Goal: Information Seeking & Learning: Learn about a topic

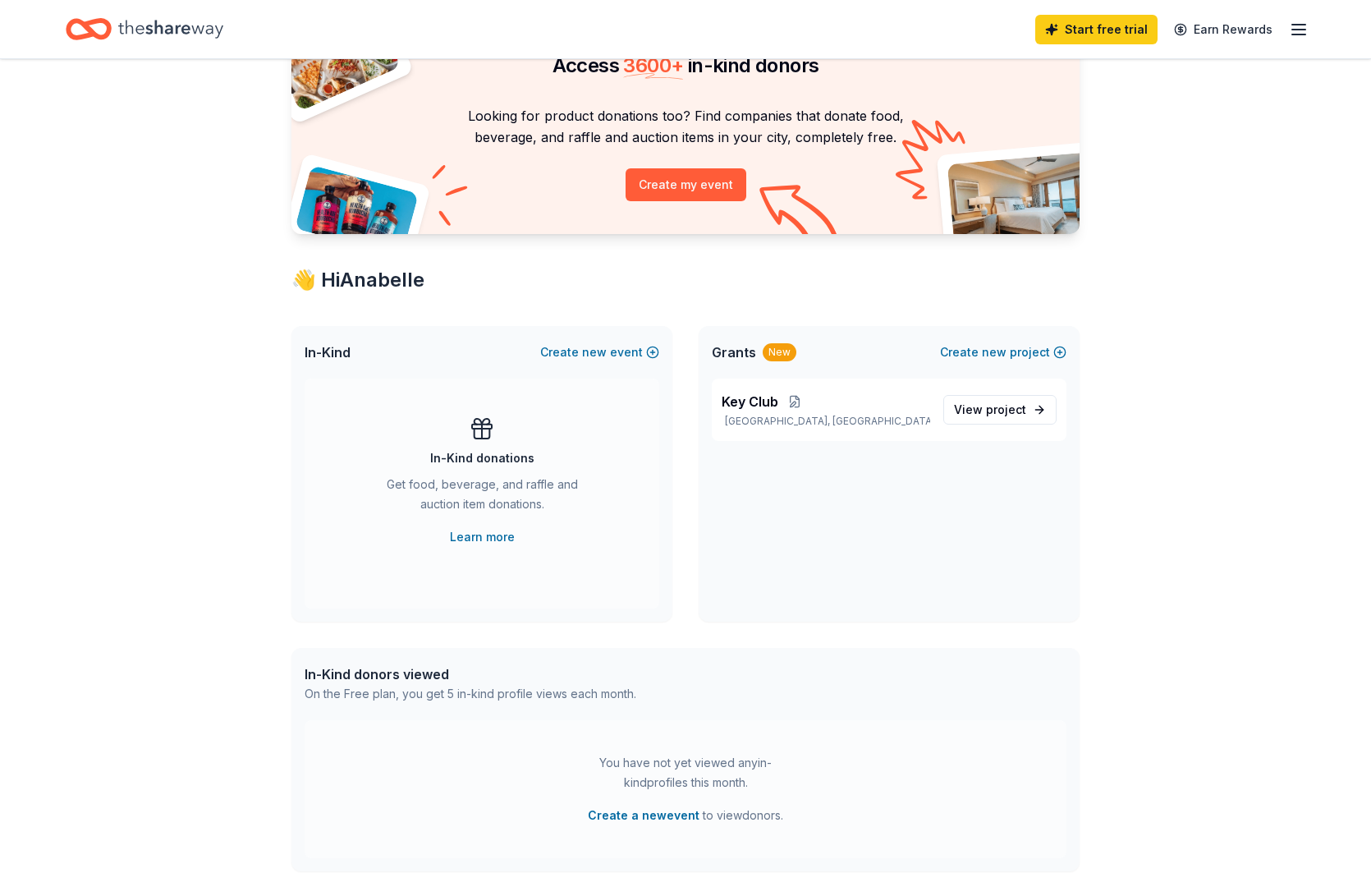
scroll to position [97, 0]
click at [1020, 405] on span "project" at bounding box center [1006, 407] width 40 height 14
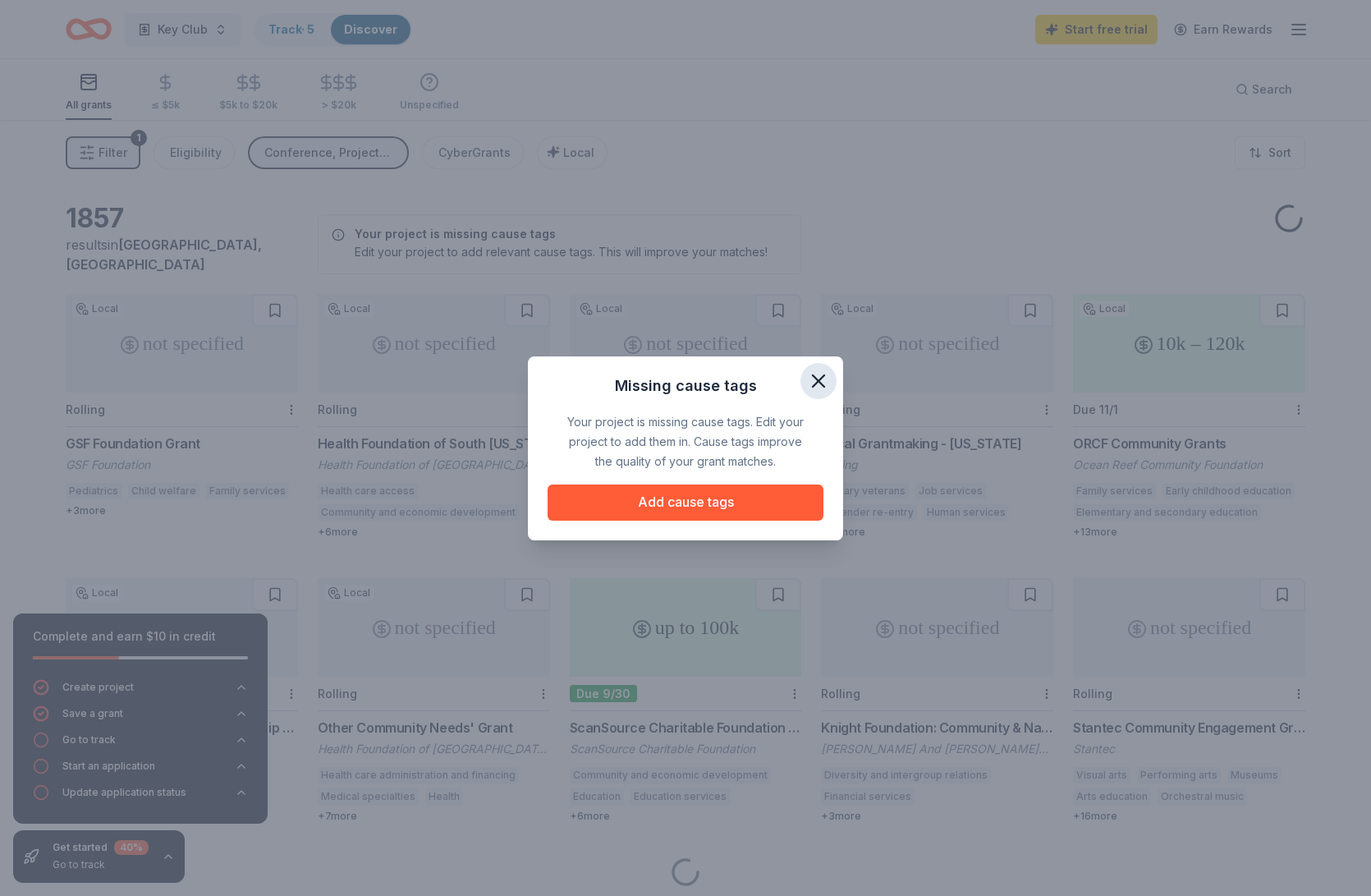
click at [812, 380] on icon "button" at bounding box center [818, 381] width 23 height 23
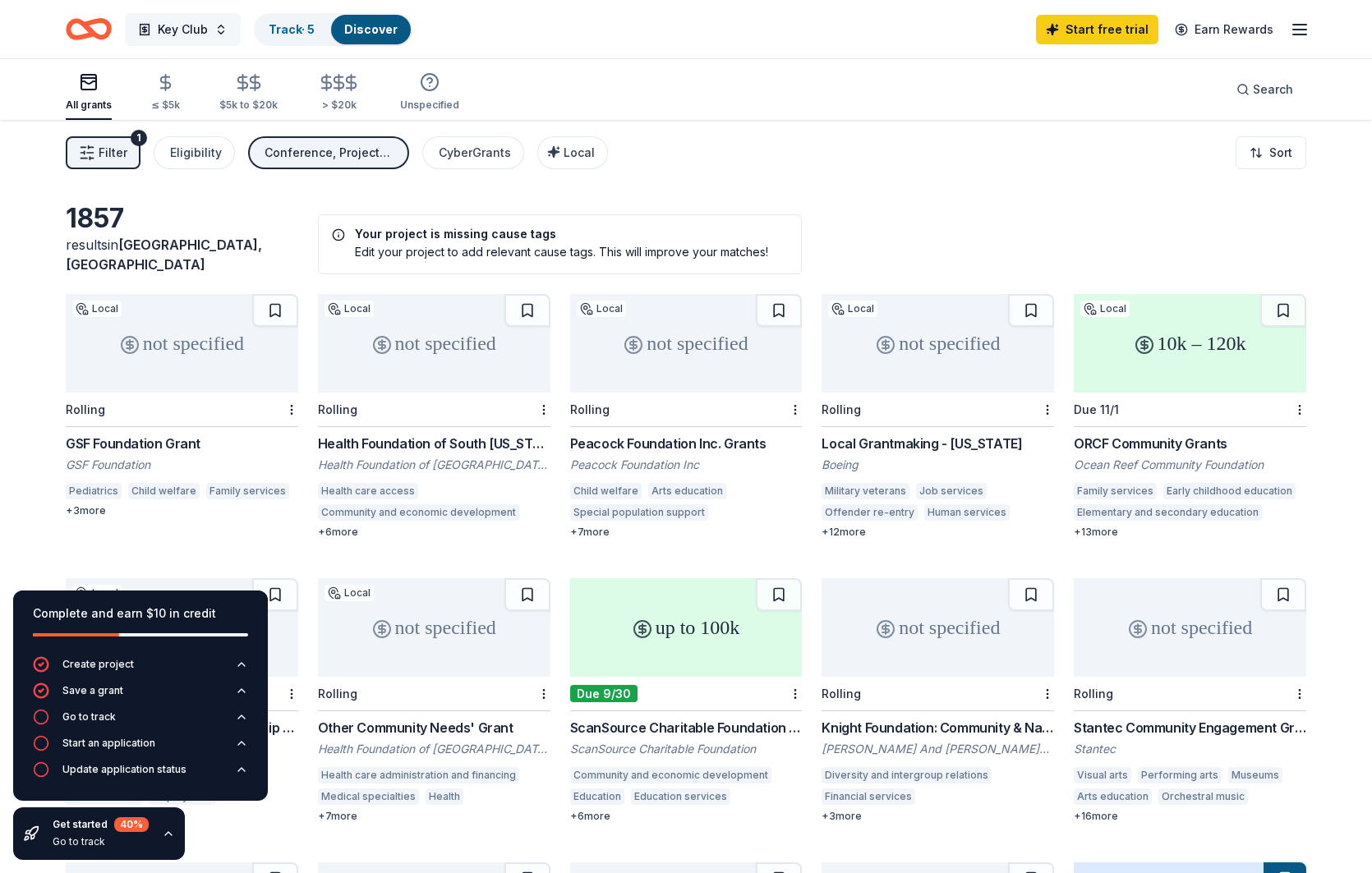
click at [180, 35] on span "Key Club" at bounding box center [182, 30] width 50 height 20
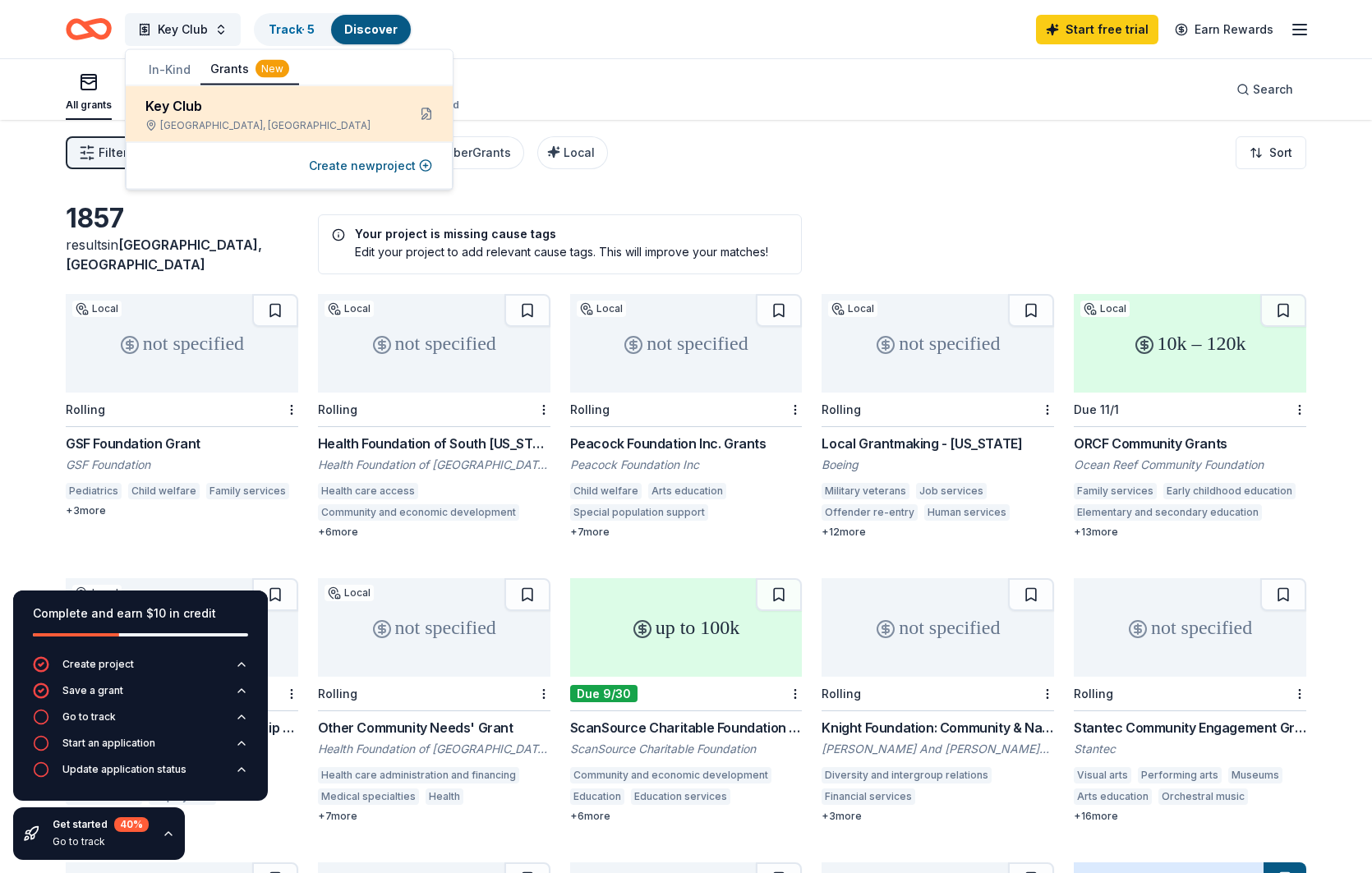
click at [168, 107] on div "Key Club" at bounding box center [269, 106] width 248 height 20
click at [423, 115] on button at bounding box center [426, 114] width 27 height 27
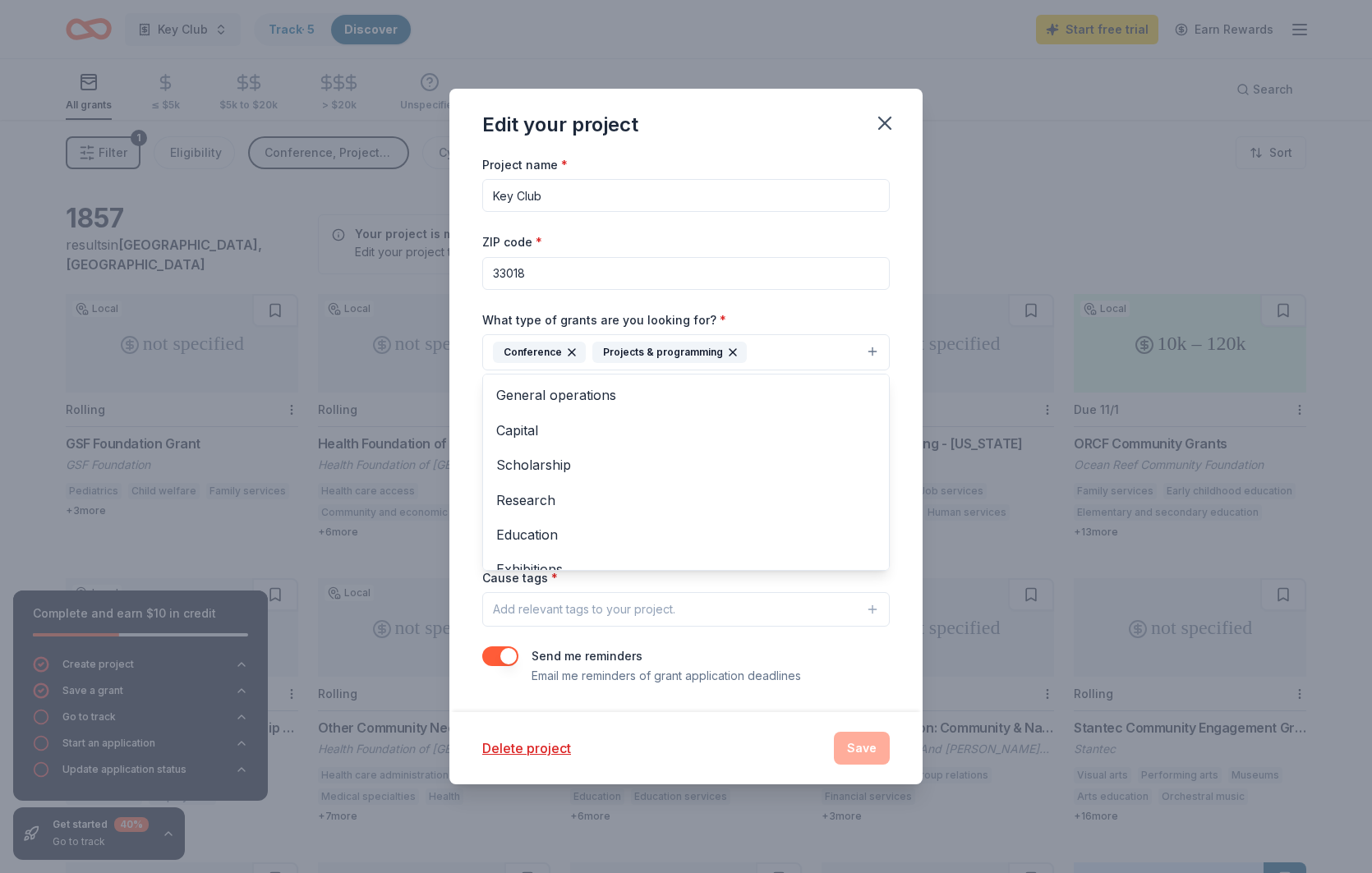
click at [759, 358] on button "Conference Projects & programming" at bounding box center [685, 352] width 408 height 36
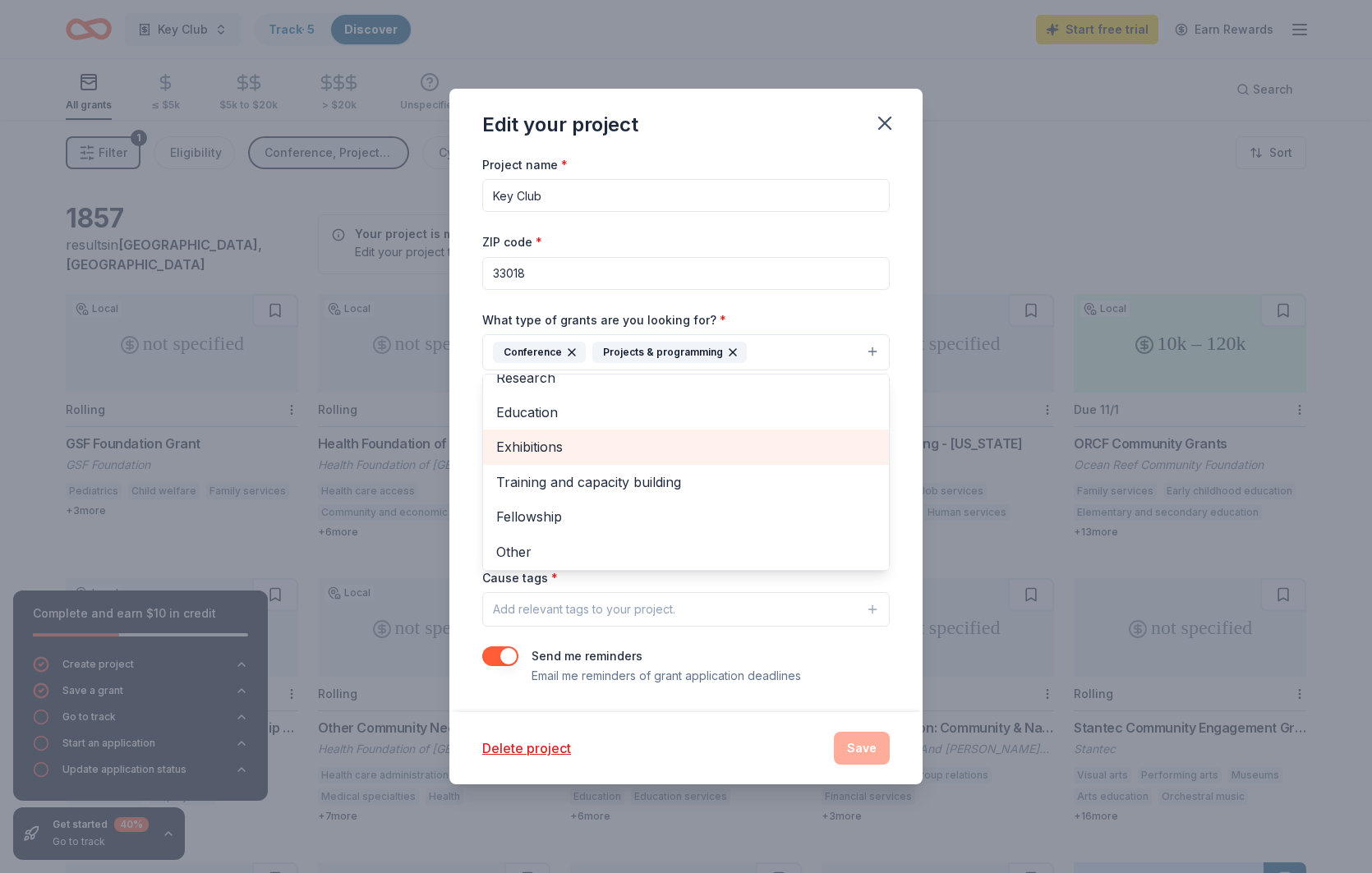
scroll to position [122, 0]
click at [468, 456] on div "Project name * Key Club ZIP code * 33018 What type of grants are you looking fo…" at bounding box center [686, 434] width 474 height 559
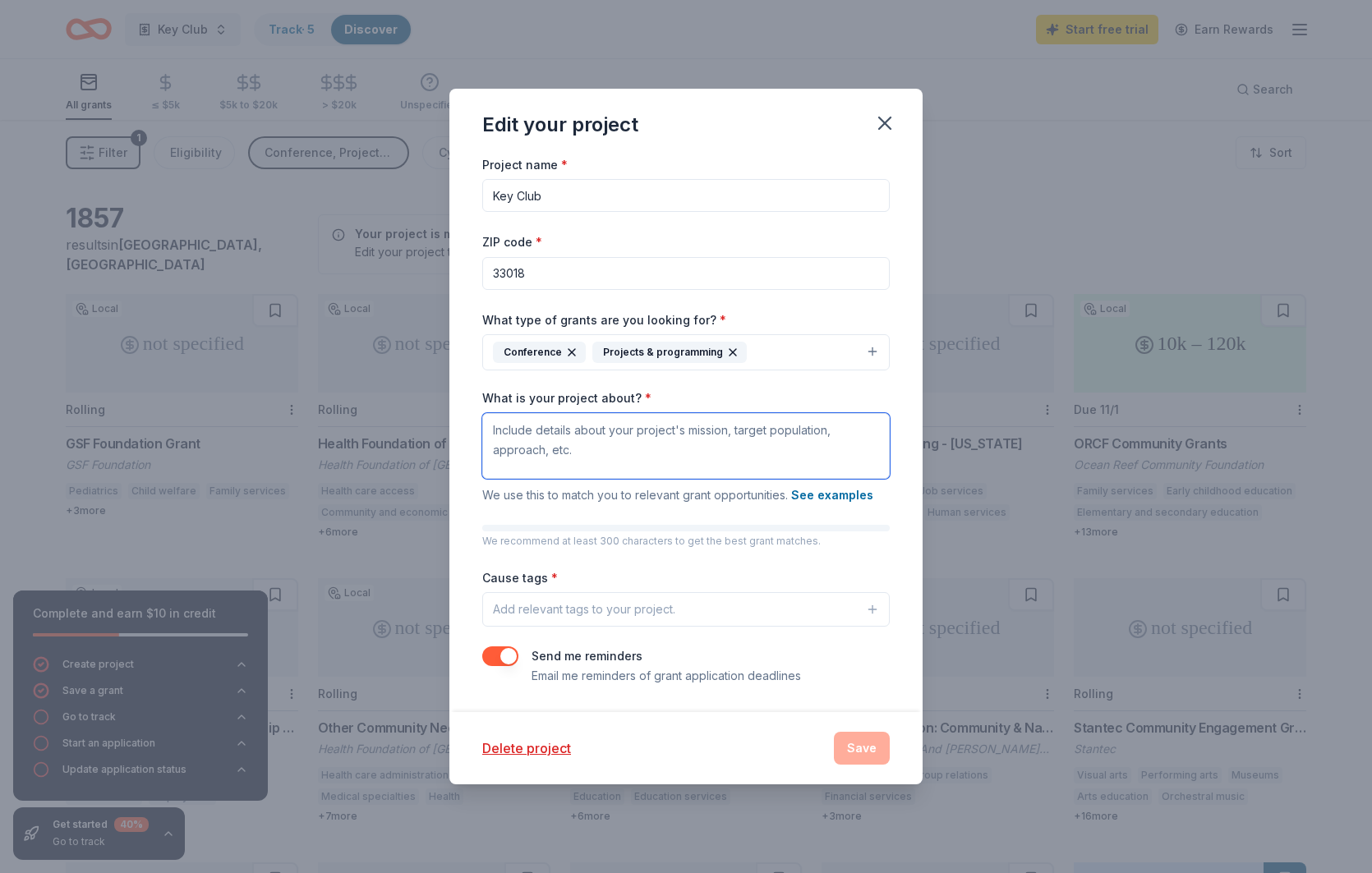
click at [550, 448] on textarea "What is your project about? *" at bounding box center [685, 446] width 408 height 66
type textarea "k"
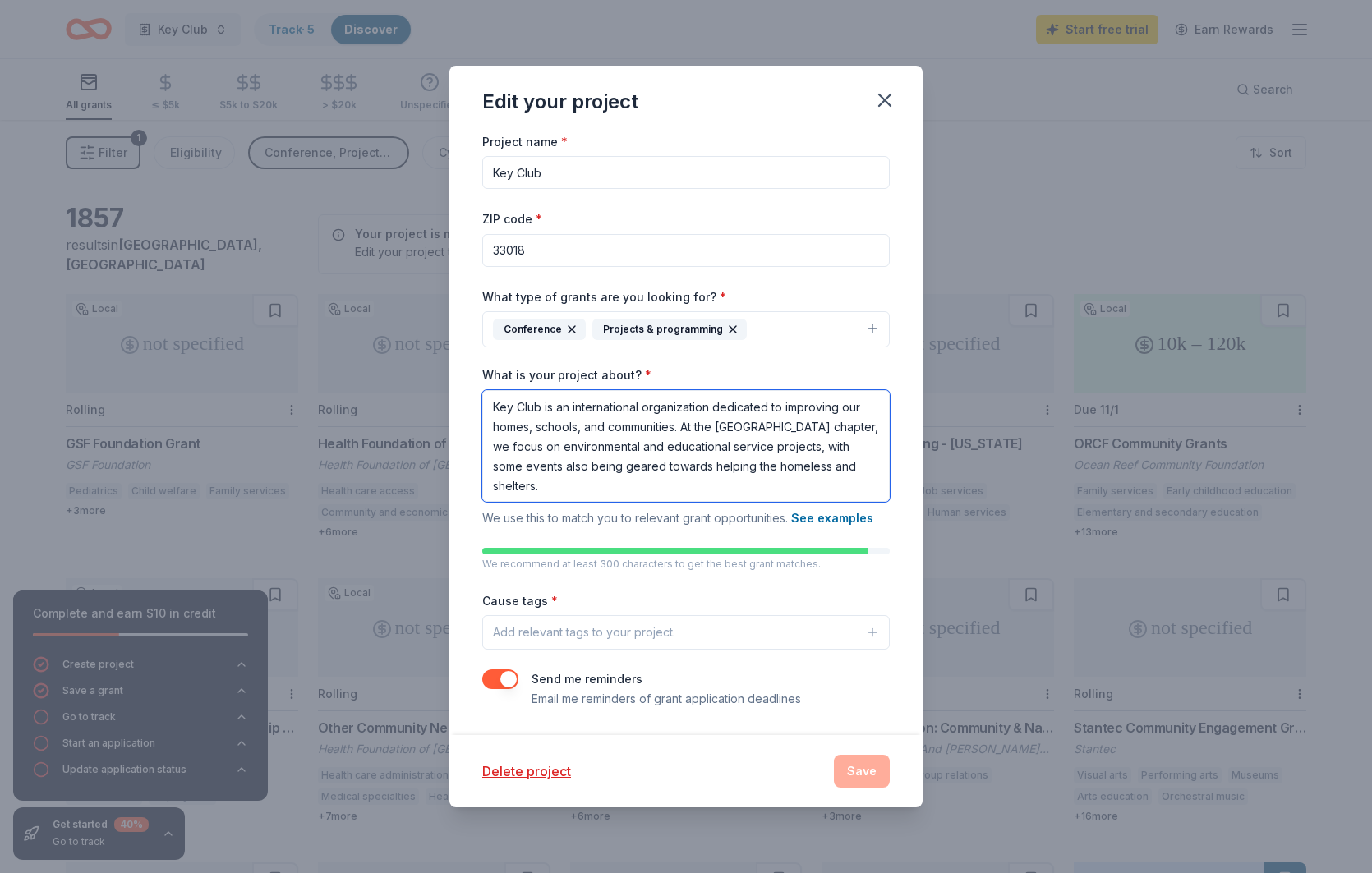
type textarea "Key Club is an international organization dedicated to improving our homes, sch…"
drag, startPoint x: 537, startPoint y: 614, endPoint x: 535, endPoint y: 627, distance: 13.2
click at [539, 616] on div "Cause tags * Add relevant tags to your project." at bounding box center [685, 620] width 408 height 60
click at [534, 631] on div "Add relevant tags to your project." at bounding box center [583, 633] width 182 height 20
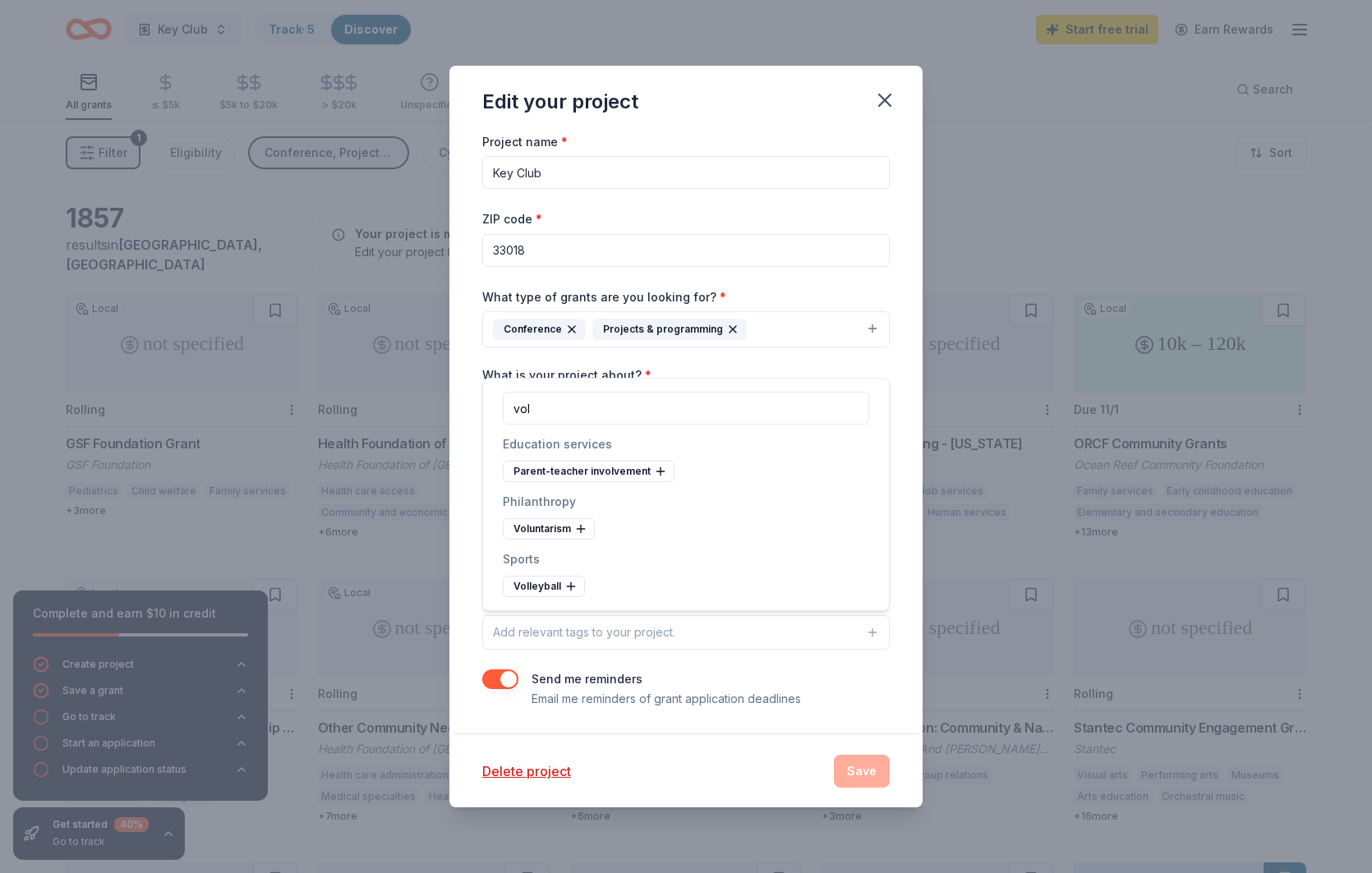
scroll to position [0, 0]
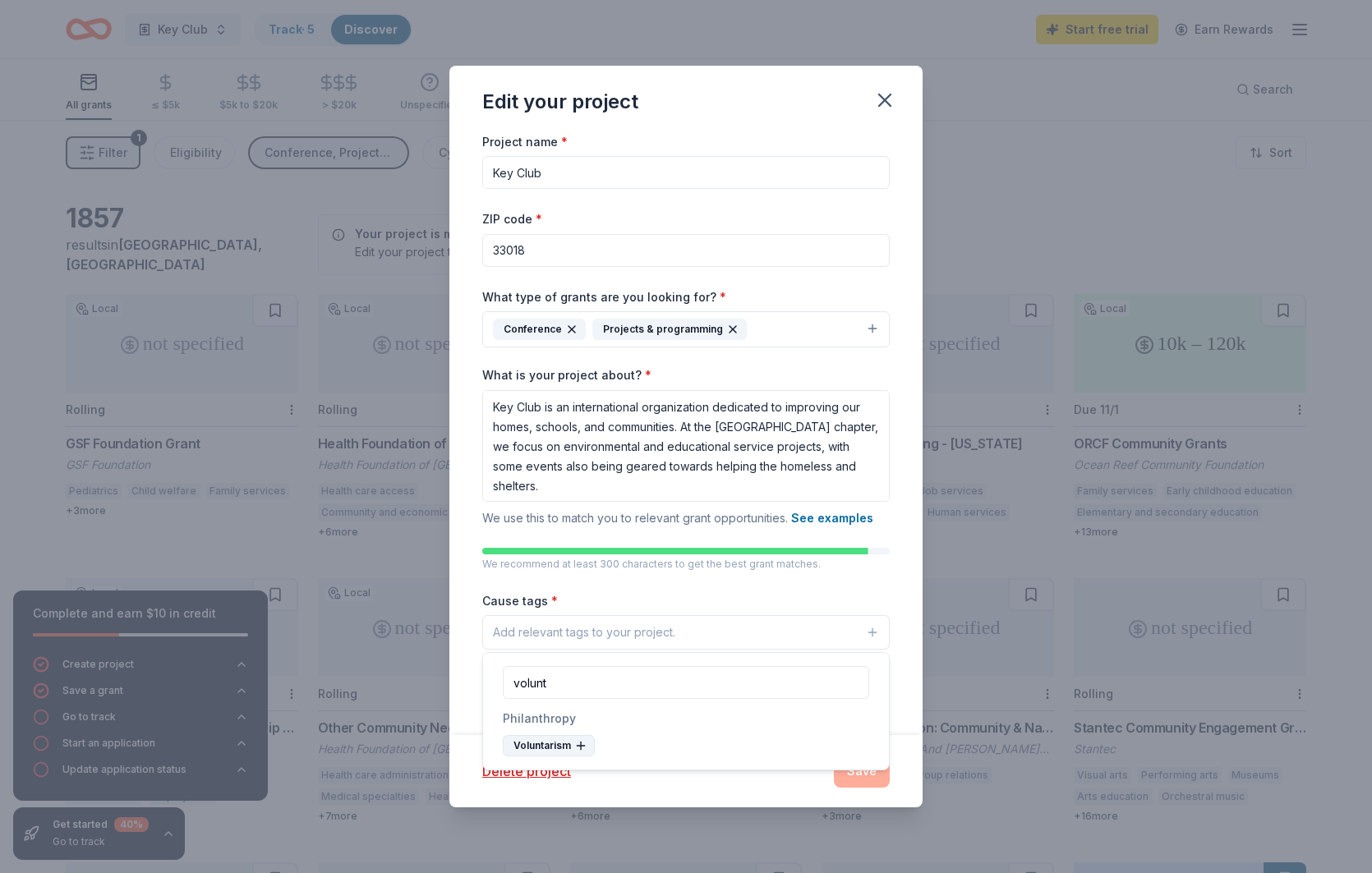
type input "volunt"
click at [571, 753] on div "Voluntarism" at bounding box center [549, 746] width 92 height 21
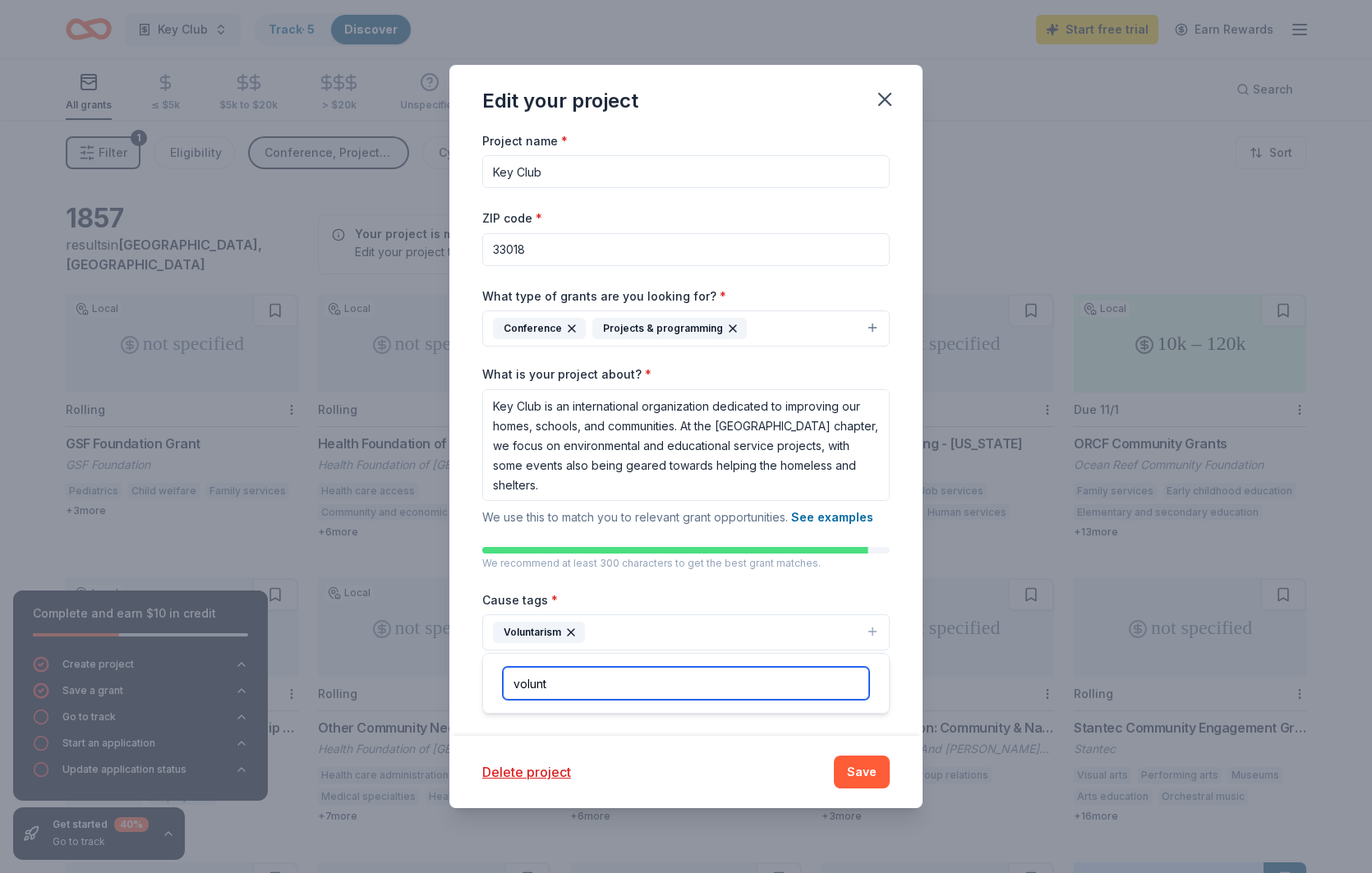
click at [581, 688] on input "volunt" at bounding box center [686, 683] width 366 height 33
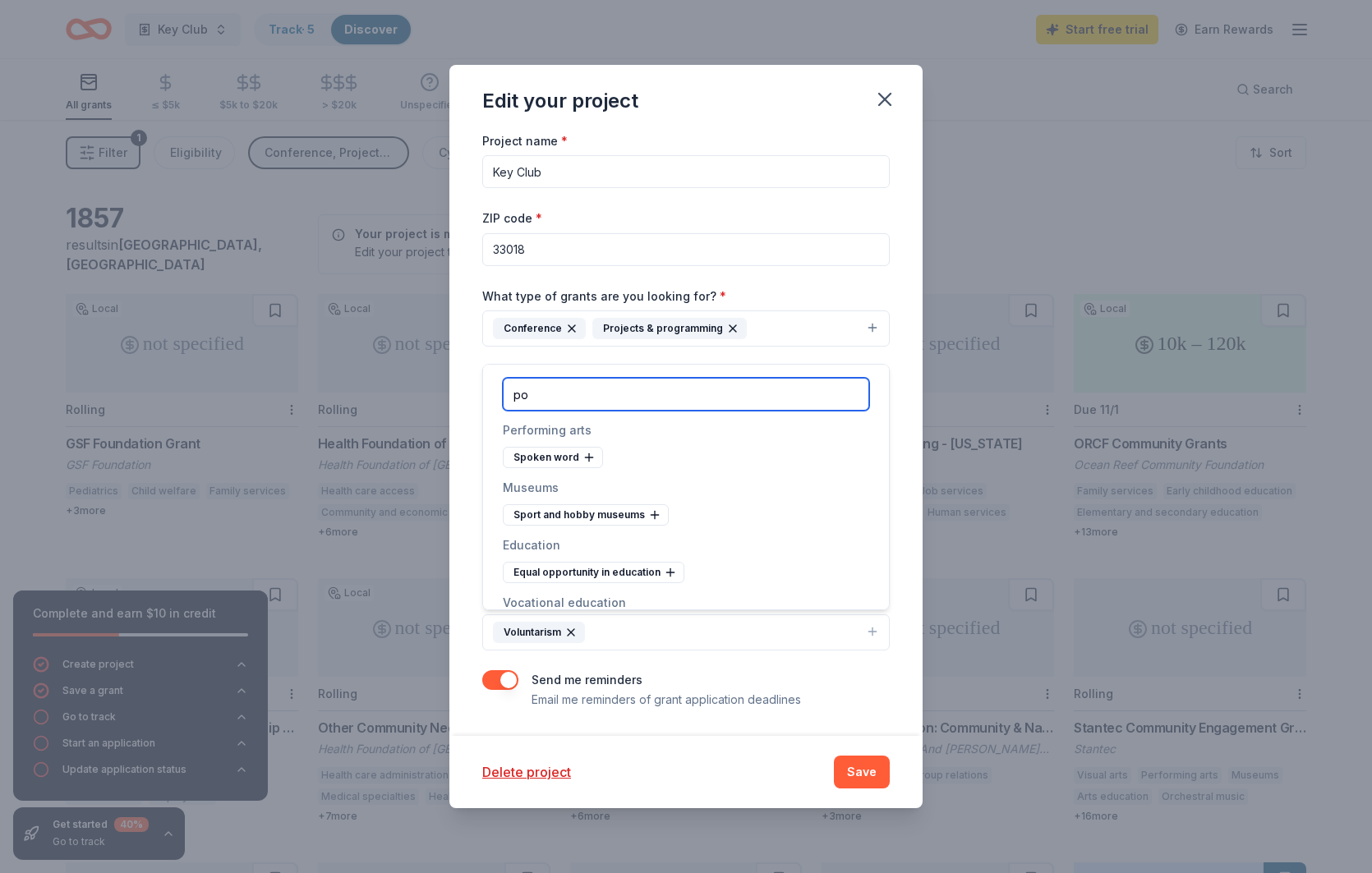
type input "p"
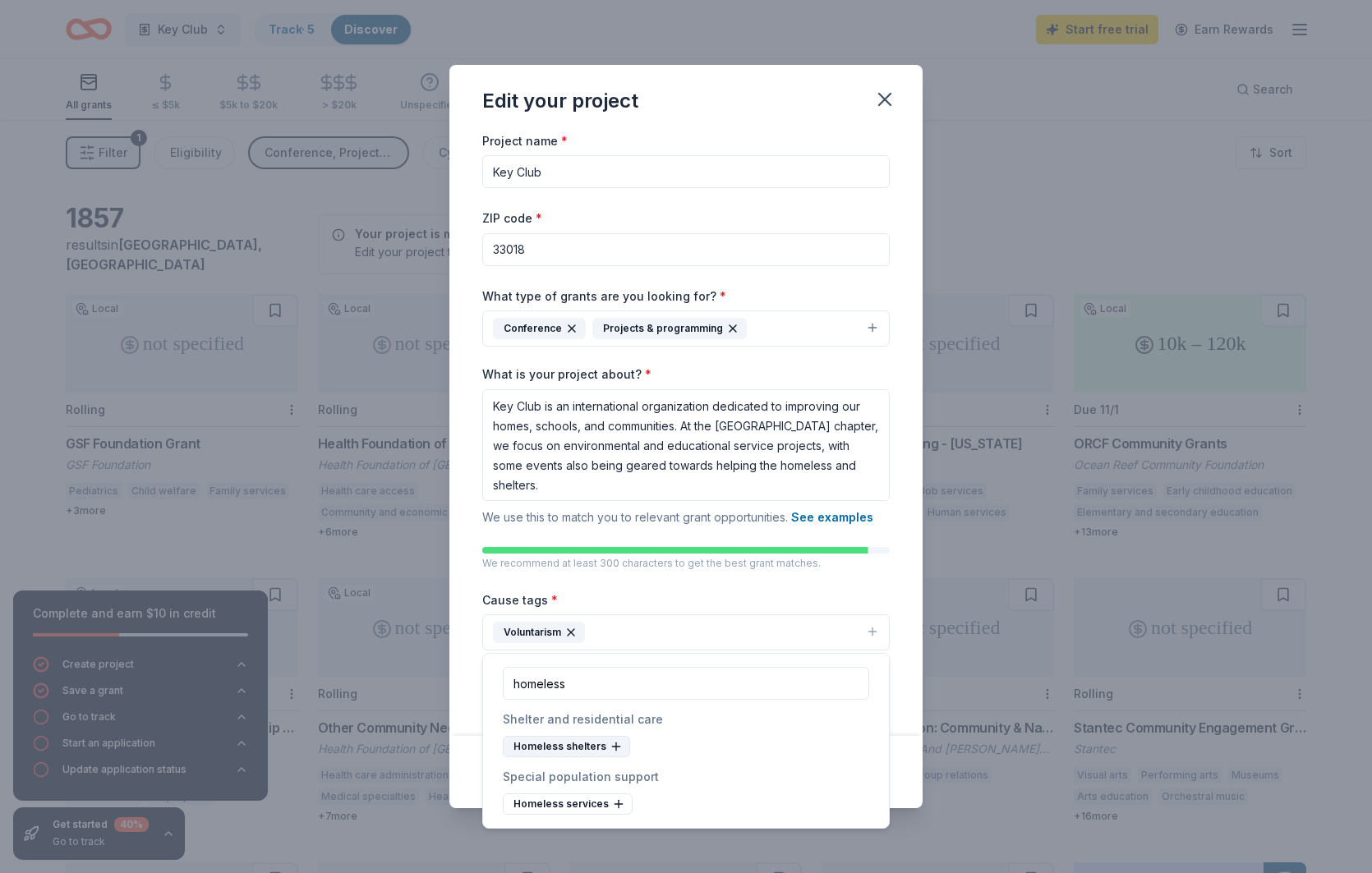
click at [614, 751] on icon at bounding box center [616, 747] width 13 height 13
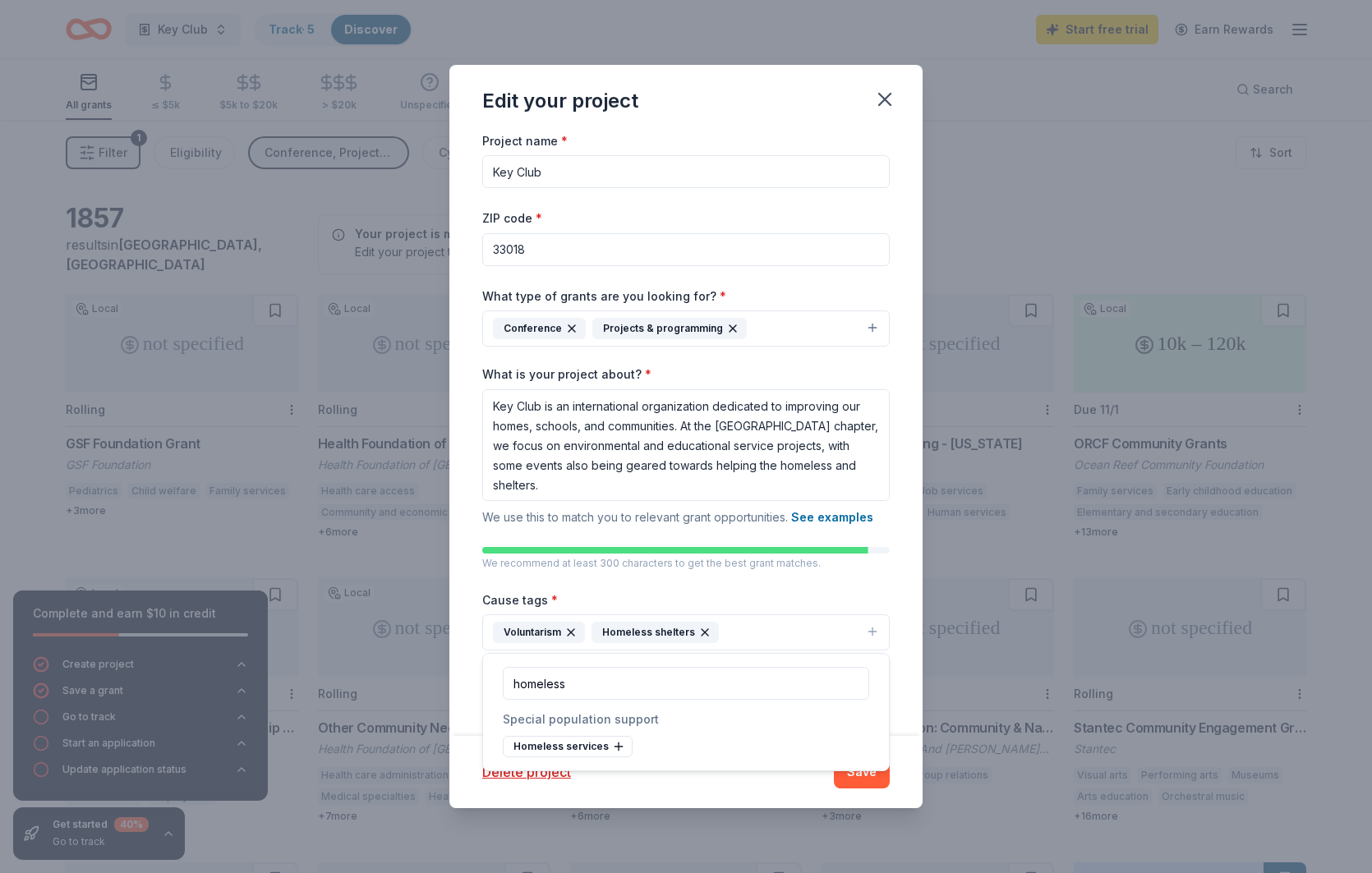
drag, startPoint x: 613, startPoint y: 749, endPoint x: 619, endPoint y: 742, distance: 9.2
click at [613, 748] on icon at bounding box center [618, 747] width 13 height 13
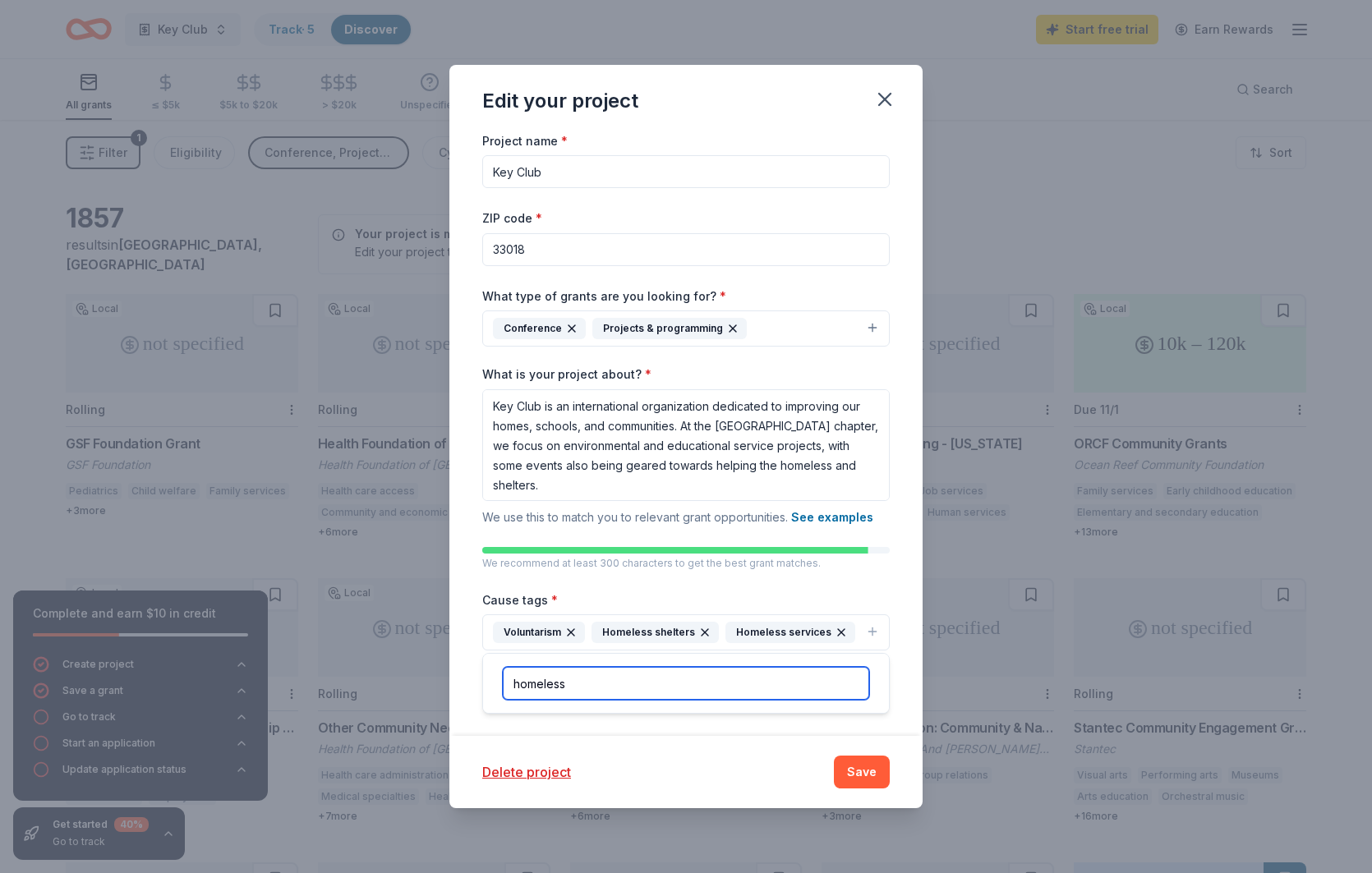
click at [677, 681] on input "homeless" at bounding box center [686, 683] width 366 height 33
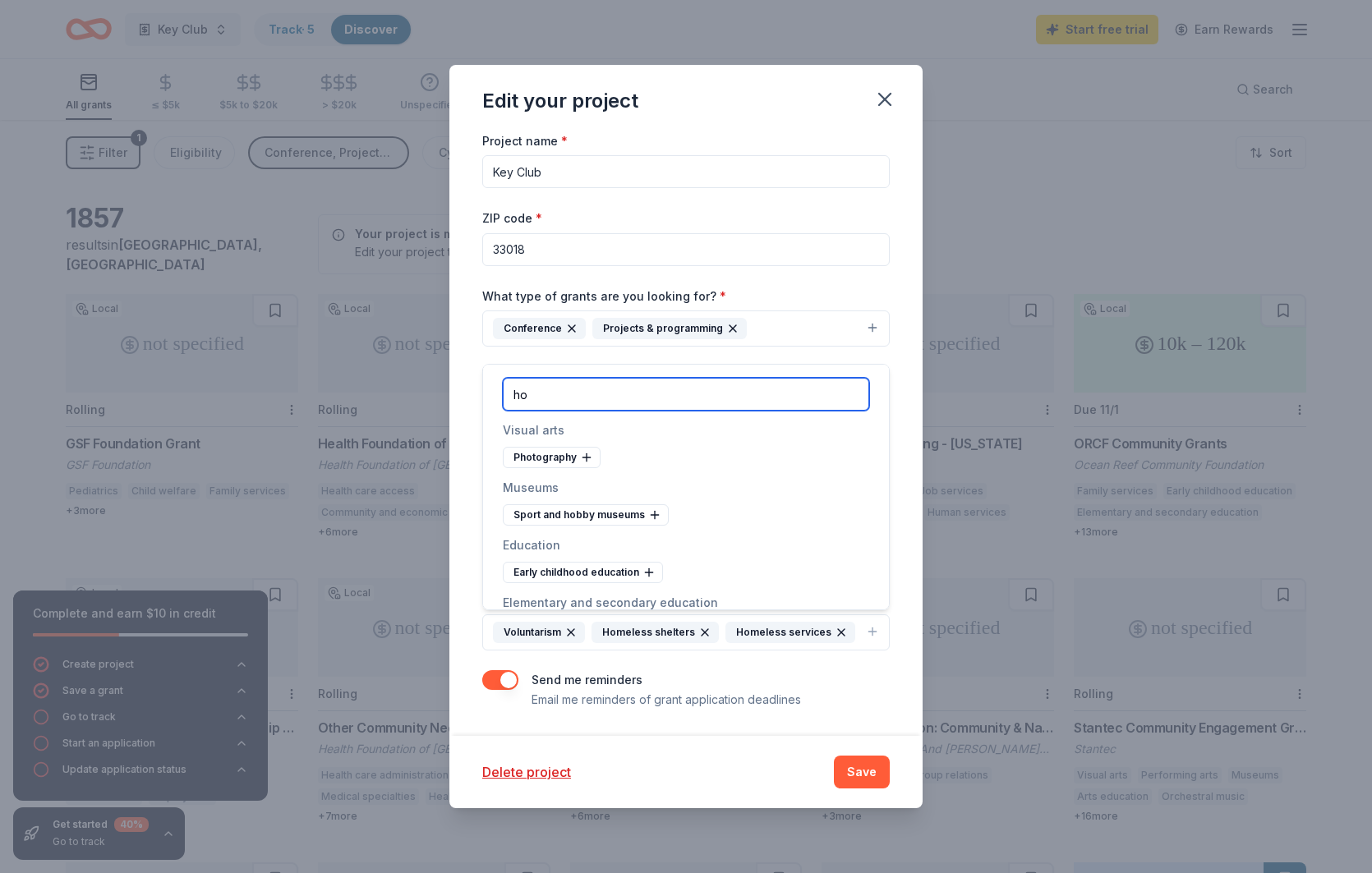
type input "h"
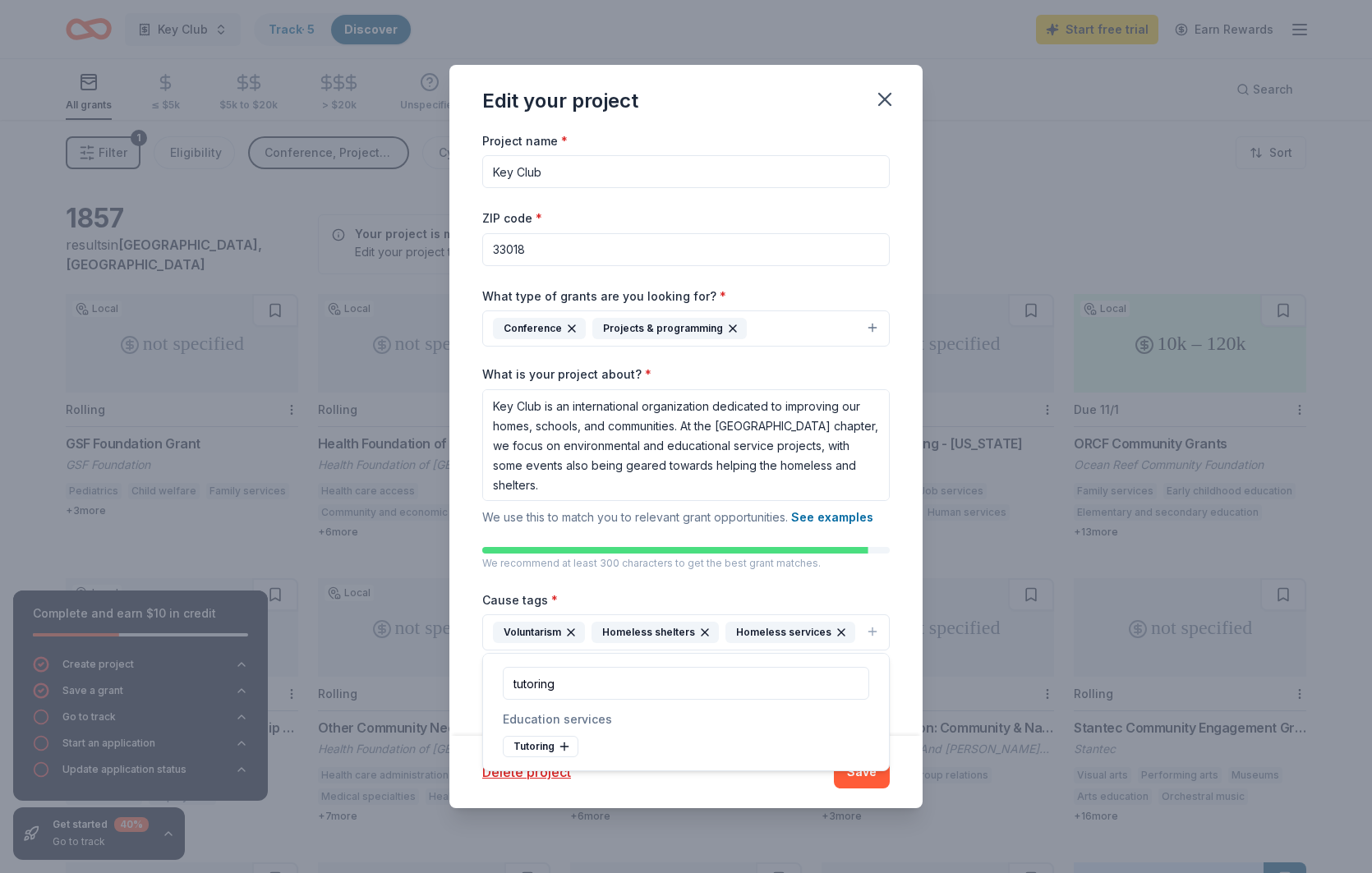
click at [541, 751] on div "Tutoring" at bounding box center [540, 747] width 76 height 21
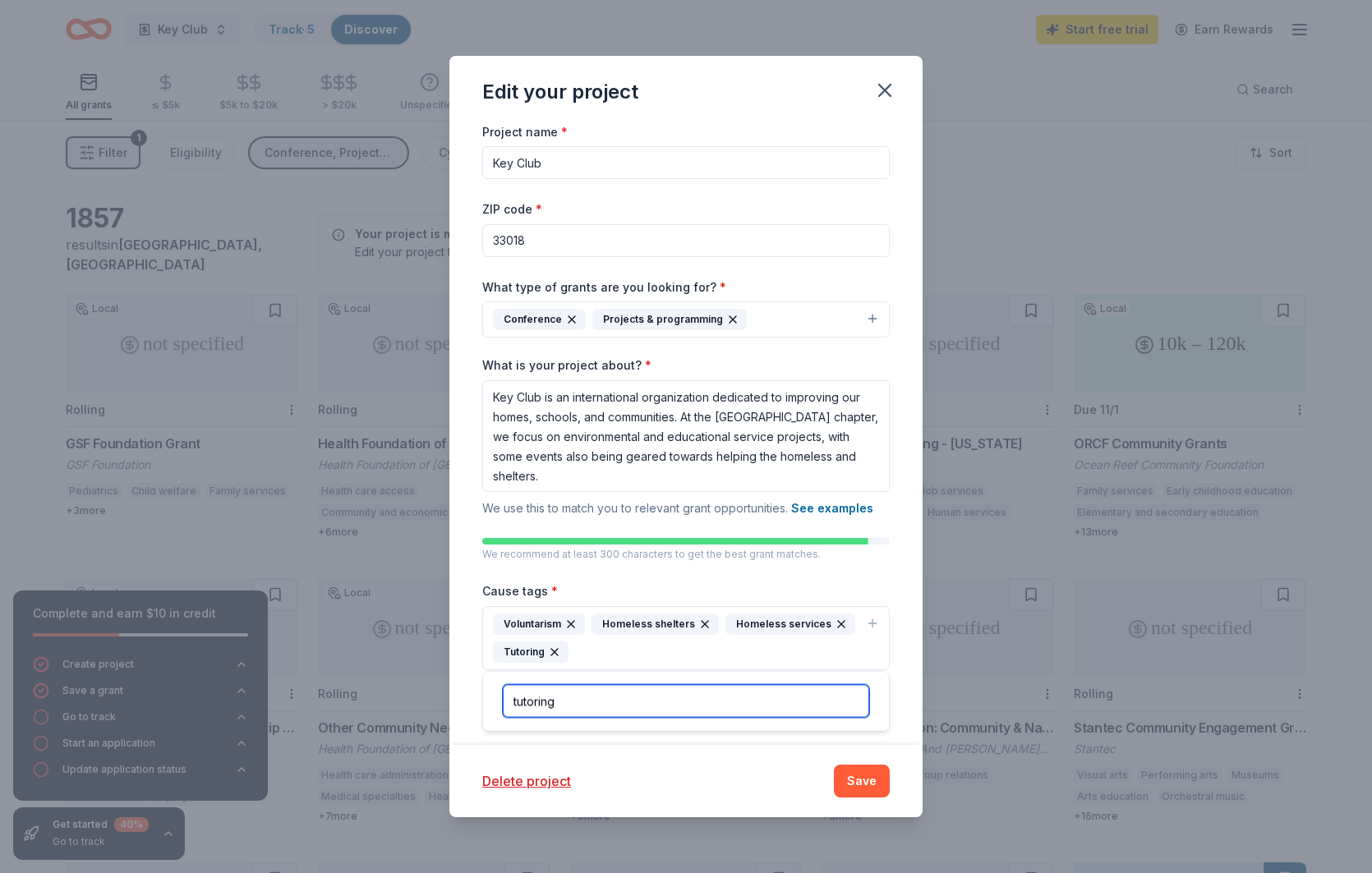
click at [620, 698] on input "tutoring" at bounding box center [686, 702] width 366 height 33
type input "v"
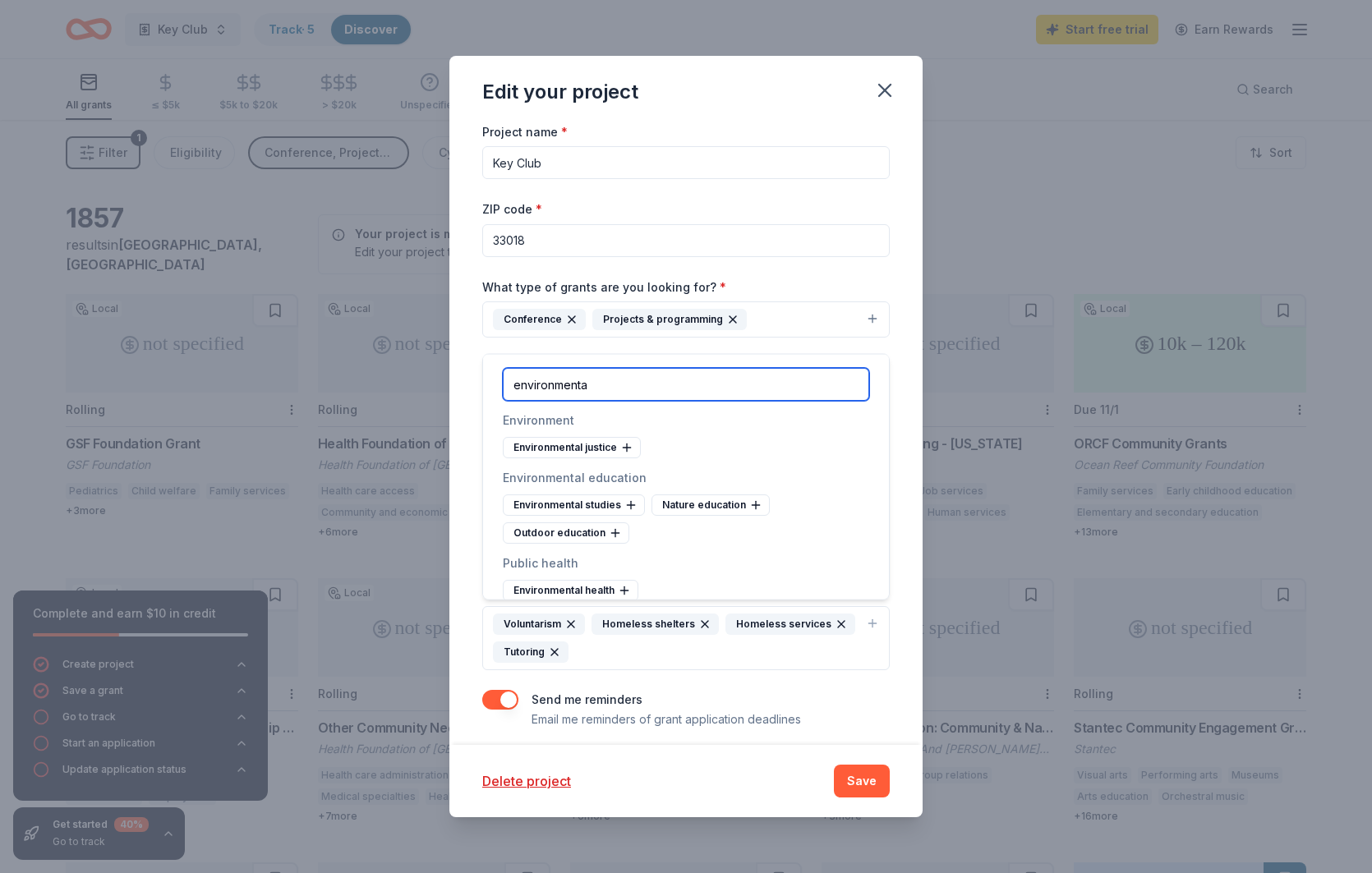
type input "environment"
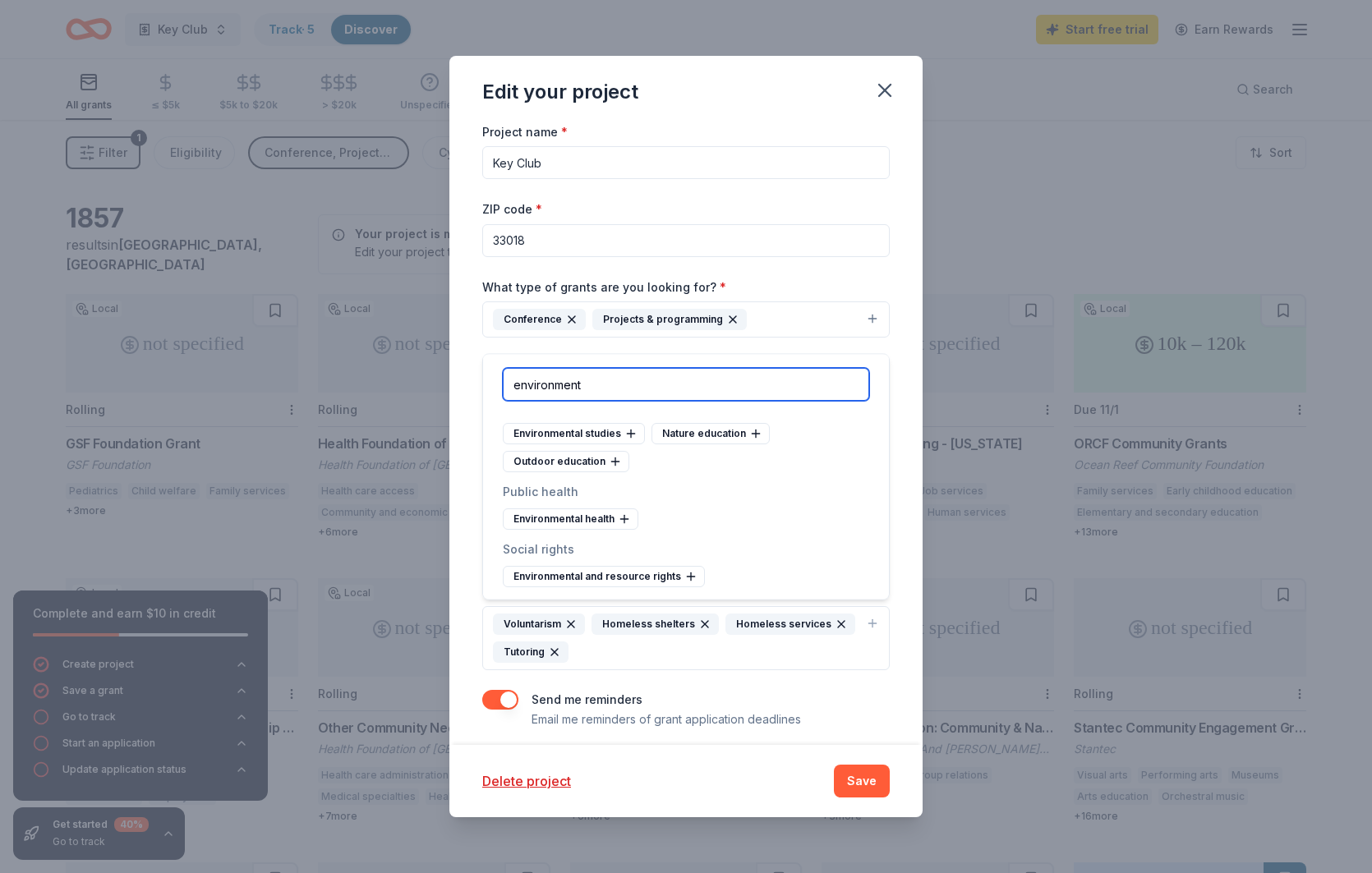
scroll to position [72, 0]
click at [631, 386] on input "environment" at bounding box center [686, 385] width 366 height 33
click at [631, 385] on input "environment" at bounding box center [686, 385] width 366 height 33
click at [632, 385] on input "environment" at bounding box center [686, 385] width 366 height 33
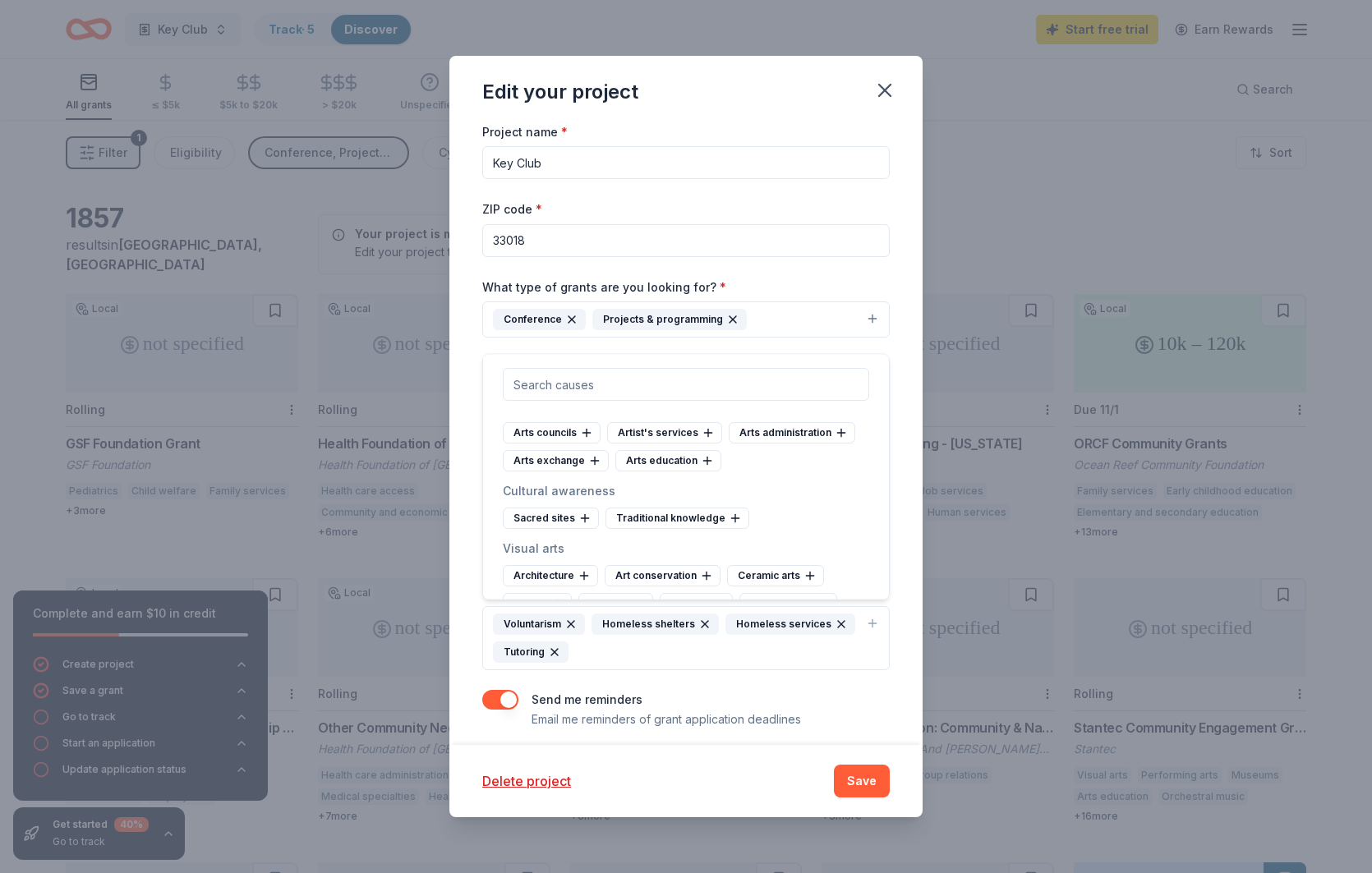
click at [782, 692] on div "Send me reminders Email me reminders of grant application deadlines" at bounding box center [666, 709] width 269 height 39
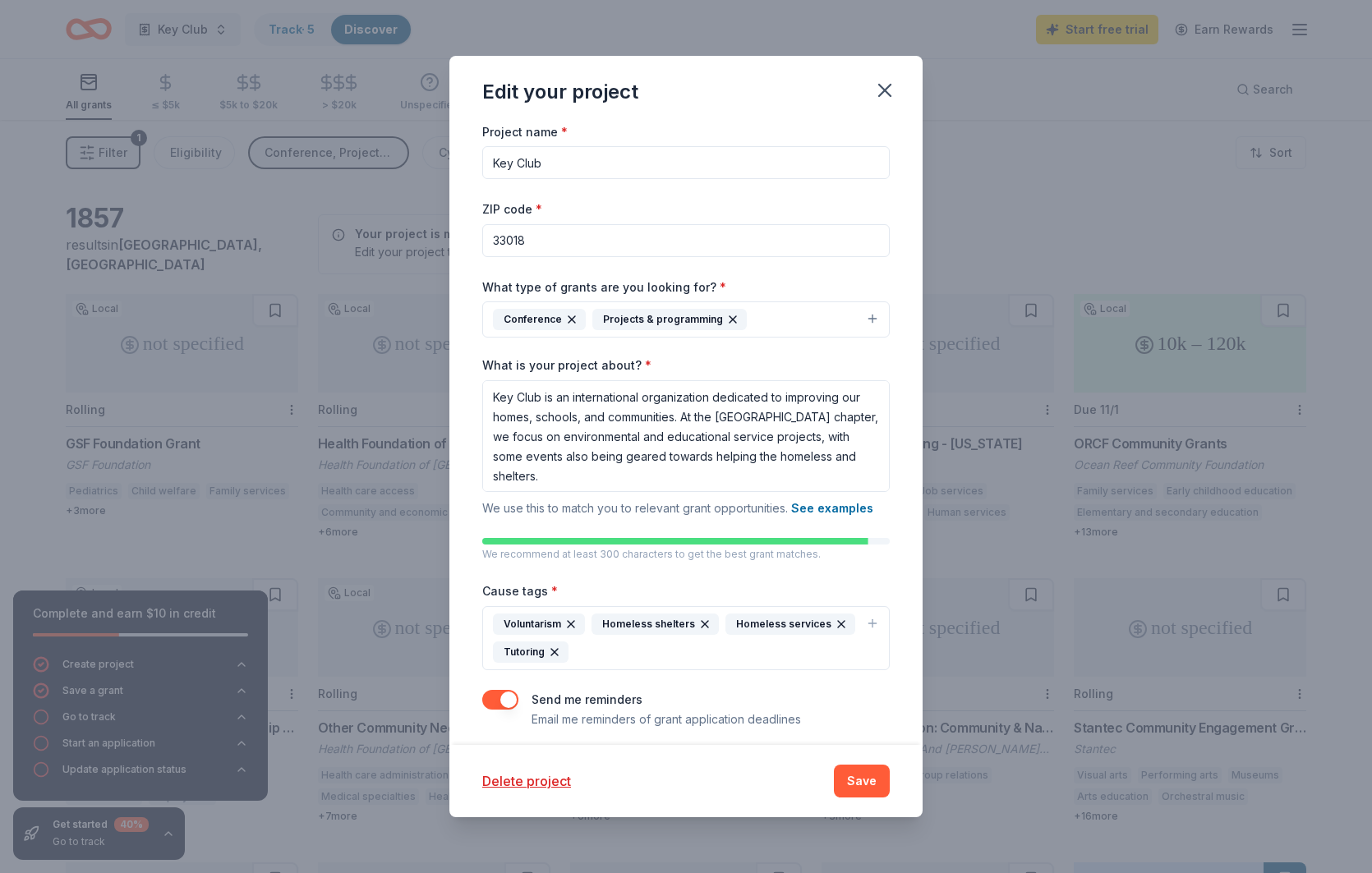
click at [717, 652] on div "Voluntarism Homeless shelters Homeless services Tutoring" at bounding box center [676, 638] width 366 height 49
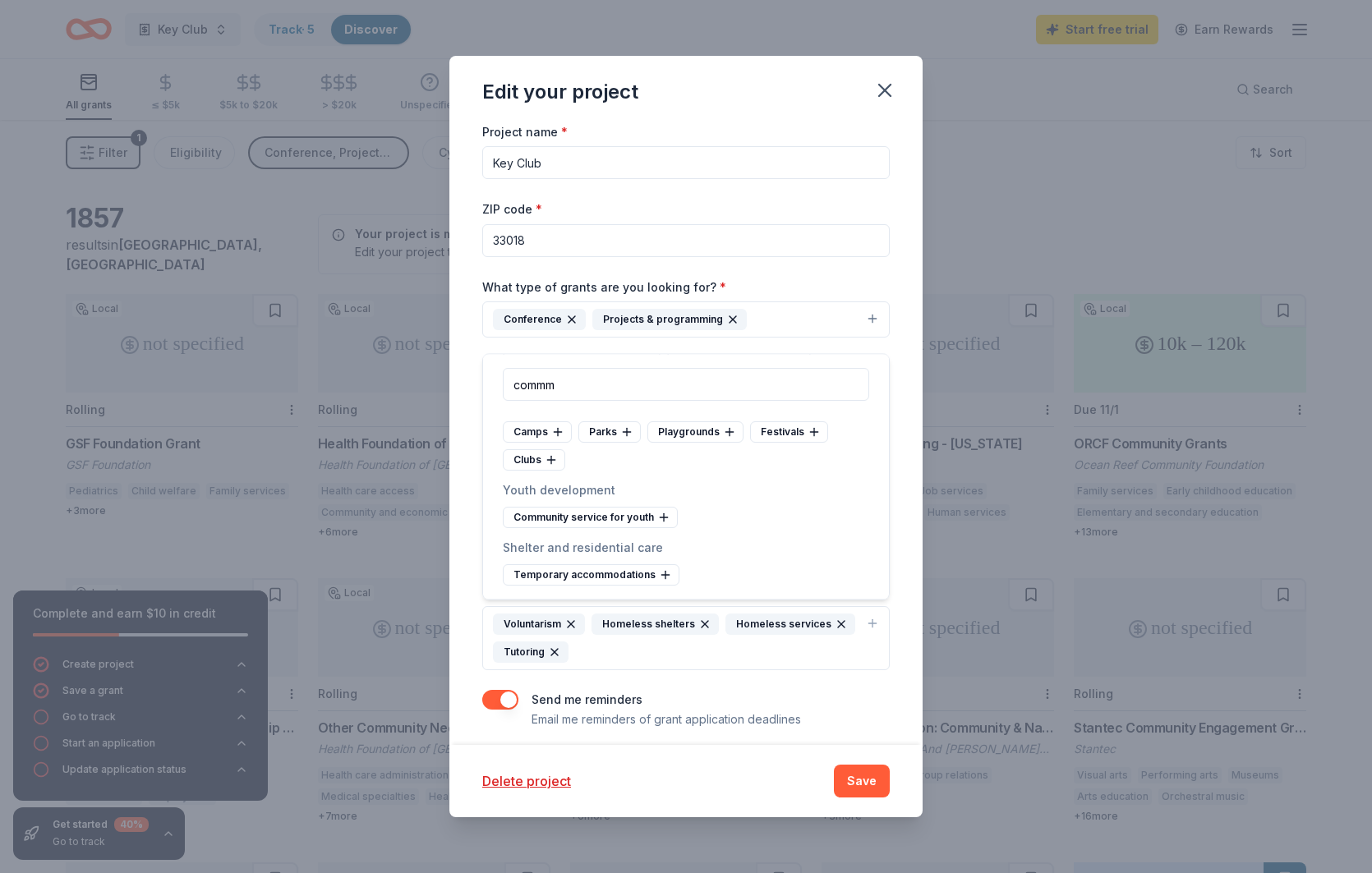
scroll to position [0, 0]
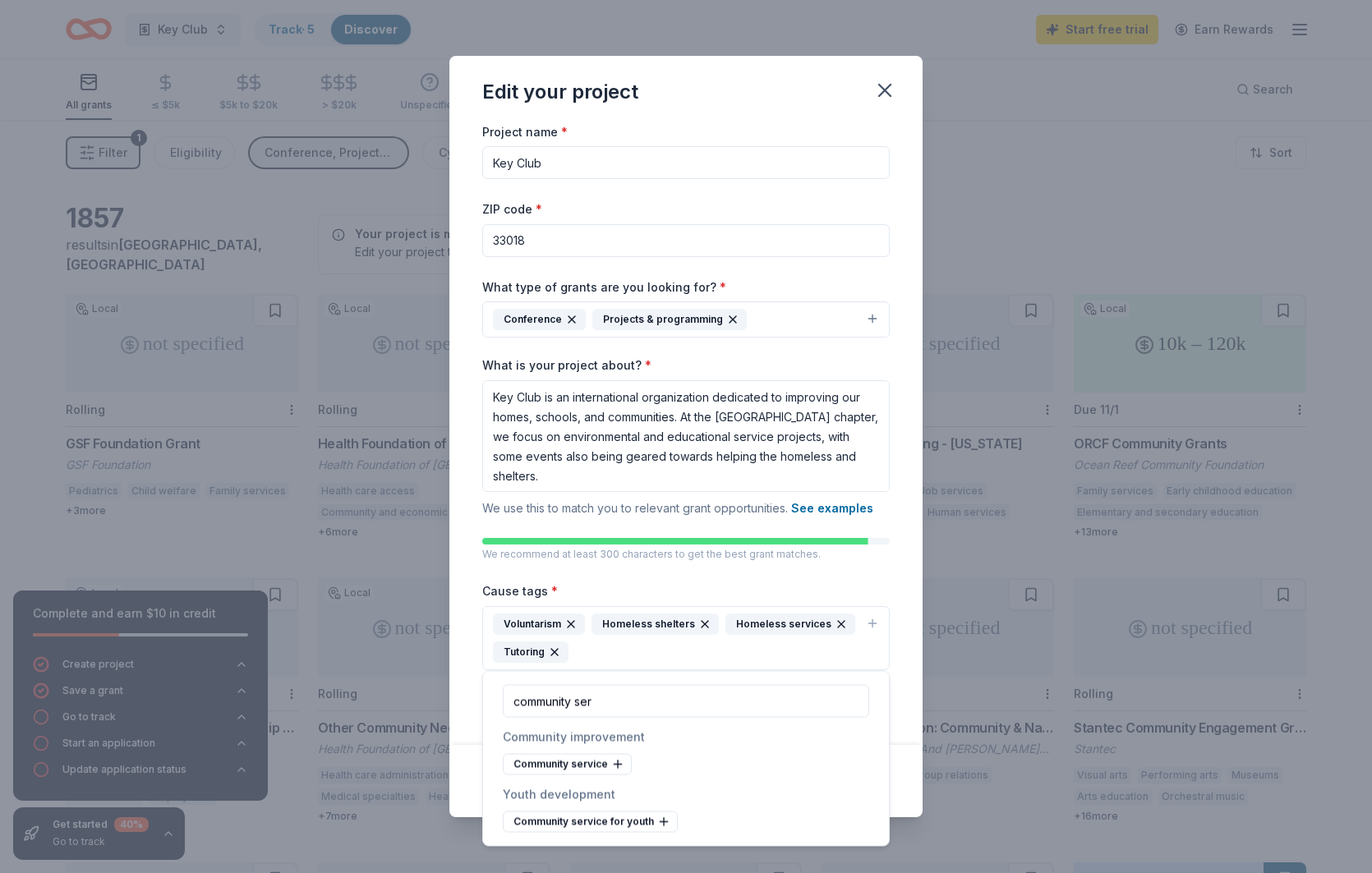
type input "community ser"
drag, startPoint x: 681, startPoint y: 554, endPoint x: 615, endPoint y: 769, distance: 224.9
click at [615, 769] on icon at bounding box center [617, 765] width 13 height 13
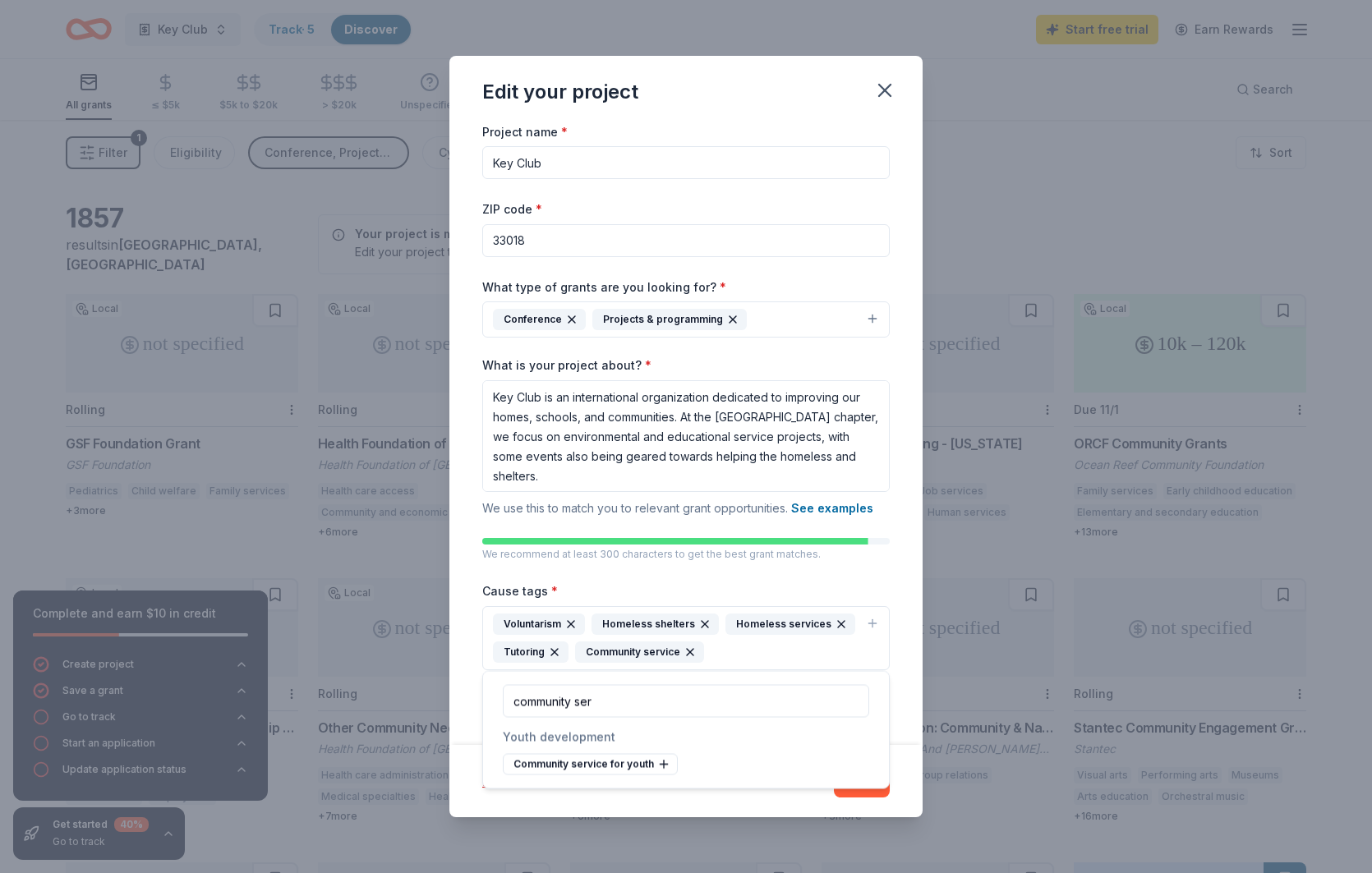
drag, startPoint x: 637, startPoint y: 771, endPoint x: 642, endPoint y: 764, distance: 8.6
click at [639, 769] on div "Community service for youth" at bounding box center [590, 764] width 175 height 21
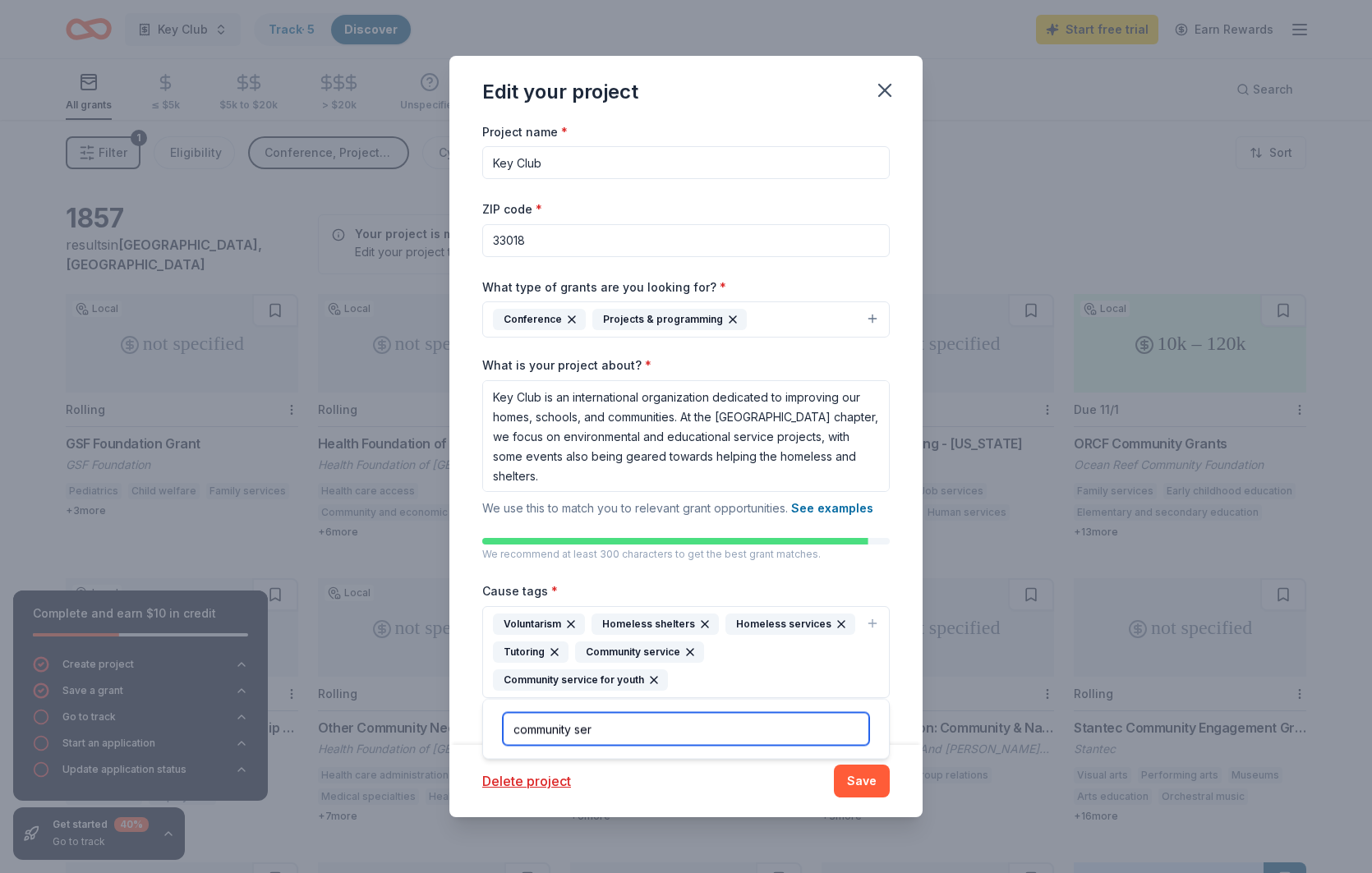
click at [651, 736] on input "community ser" at bounding box center [686, 730] width 366 height 33
click at [651, 737] on input "community ser" at bounding box center [686, 730] width 366 height 33
click at [651, 736] on input "community ser" at bounding box center [686, 730] width 366 height 33
click at [654, 733] on input "community ser" at bounding box center [686, 730] width 366 height 33
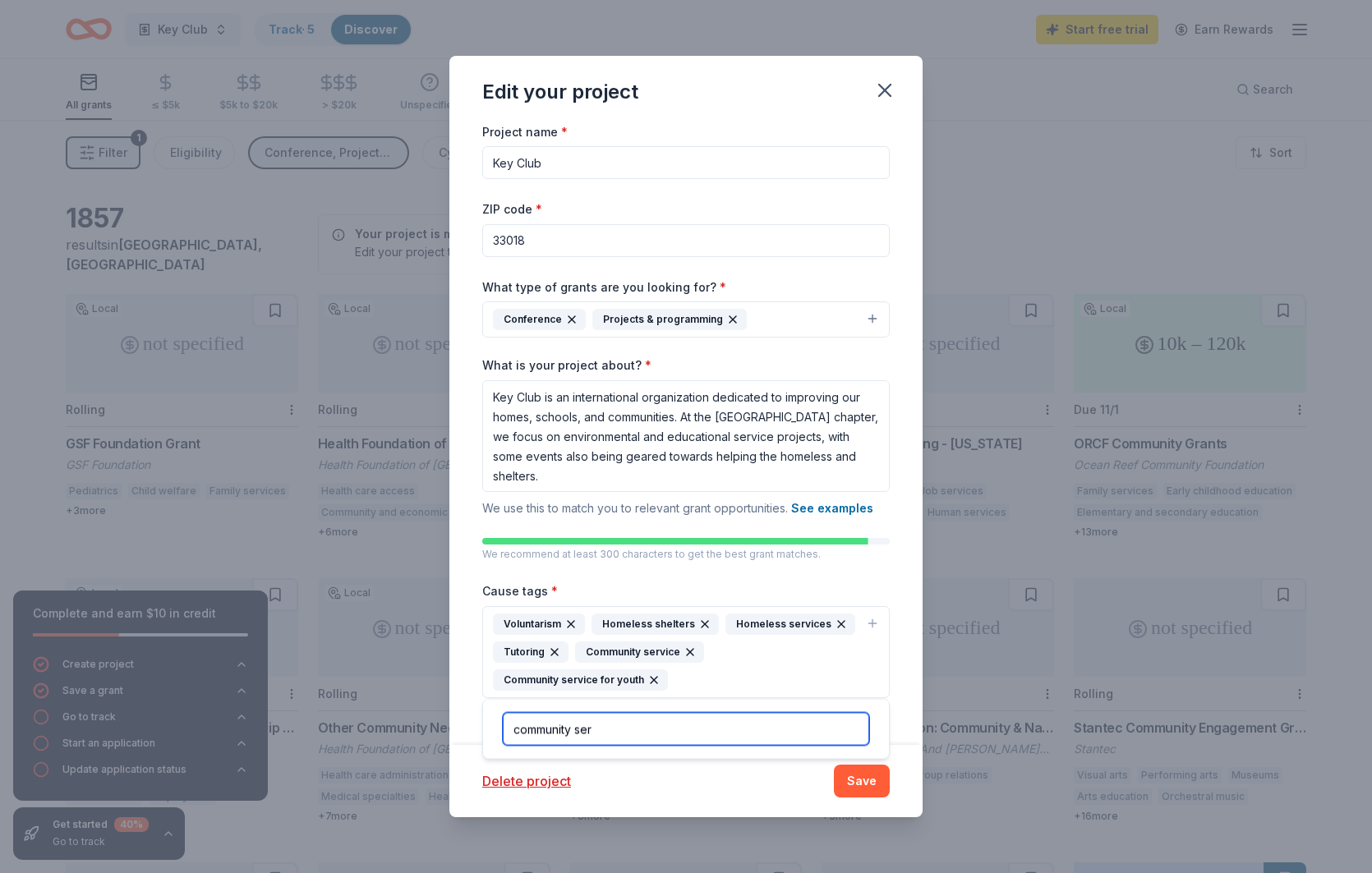
click at [656, 733] on input "community ser" at bounding box center [686, 730] width 366 height 33
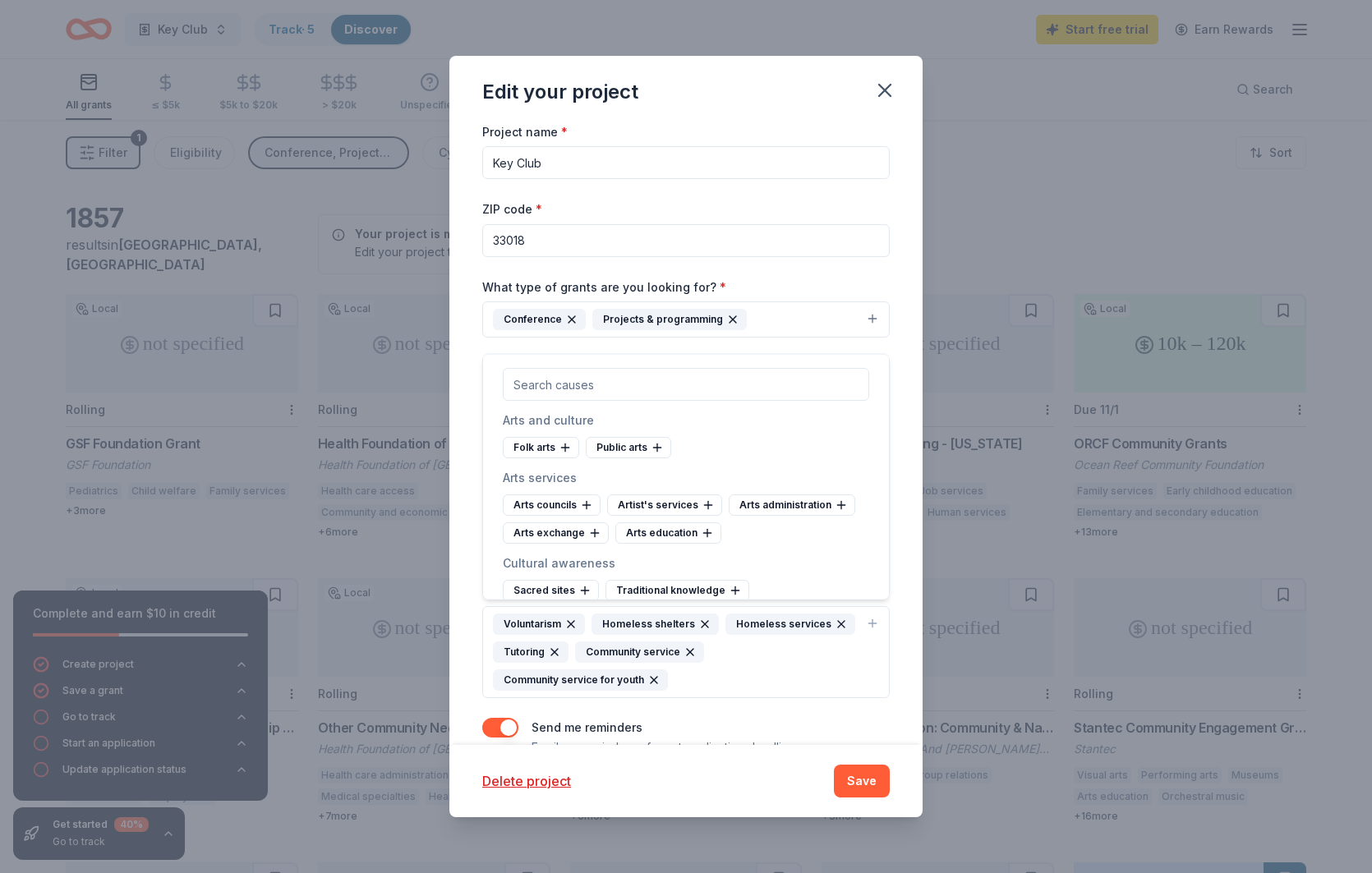
click at [753, 696] on div "Project name * Key Club ZIP code * 33018 What type of grants are you looking fo…" at bounding box center [685, 440] width 408 height 636
click at [752, 707] on div "Project name * Key Club ZIP code * 33018 What type of grants are you looking fo…" at bounding box center [685, 440] width 408 height 636
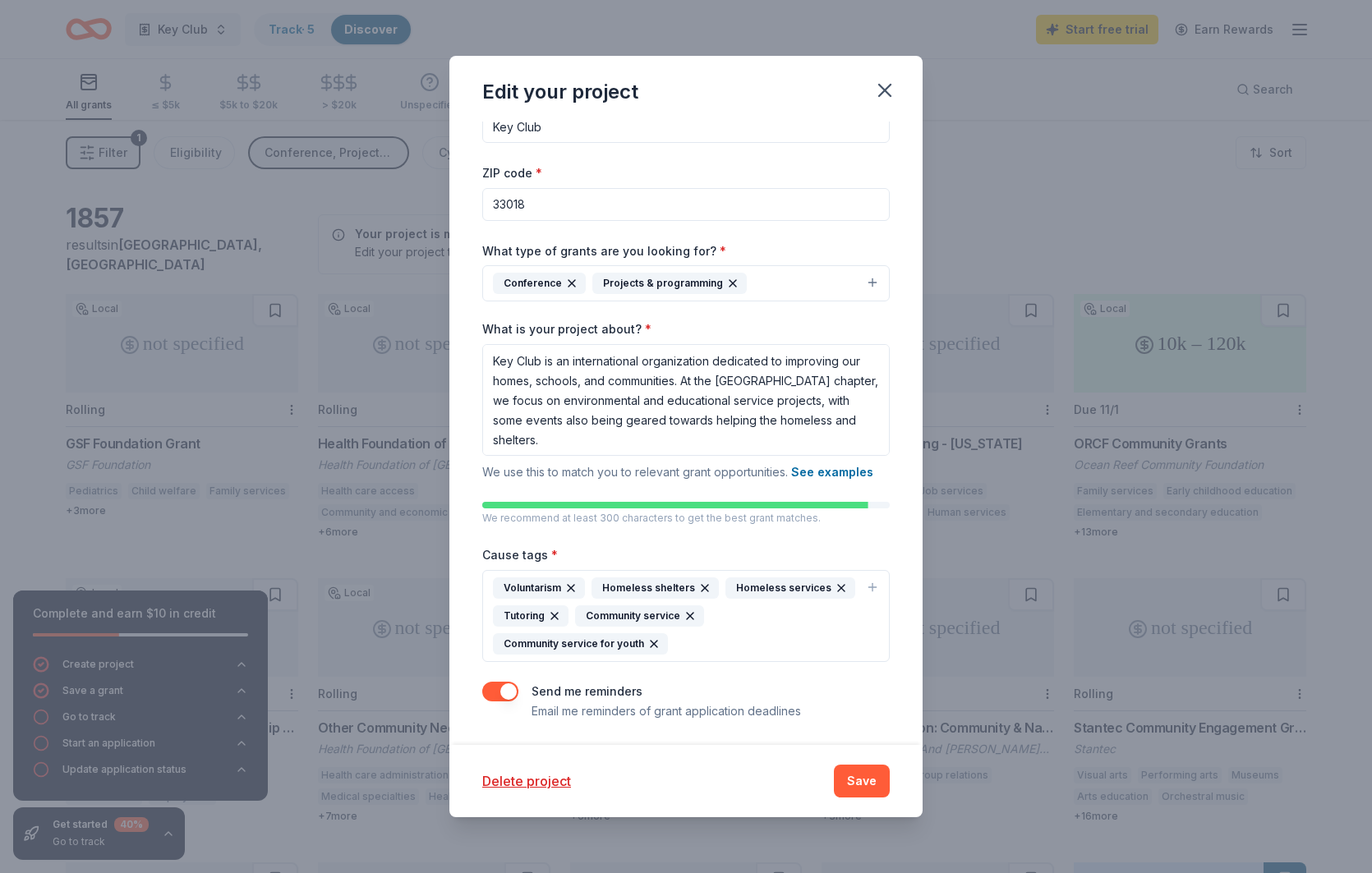
scroll to position [36, 0]
click at [860, 766] on button "Save" at bounding box center [861, 781] width 56 height 33
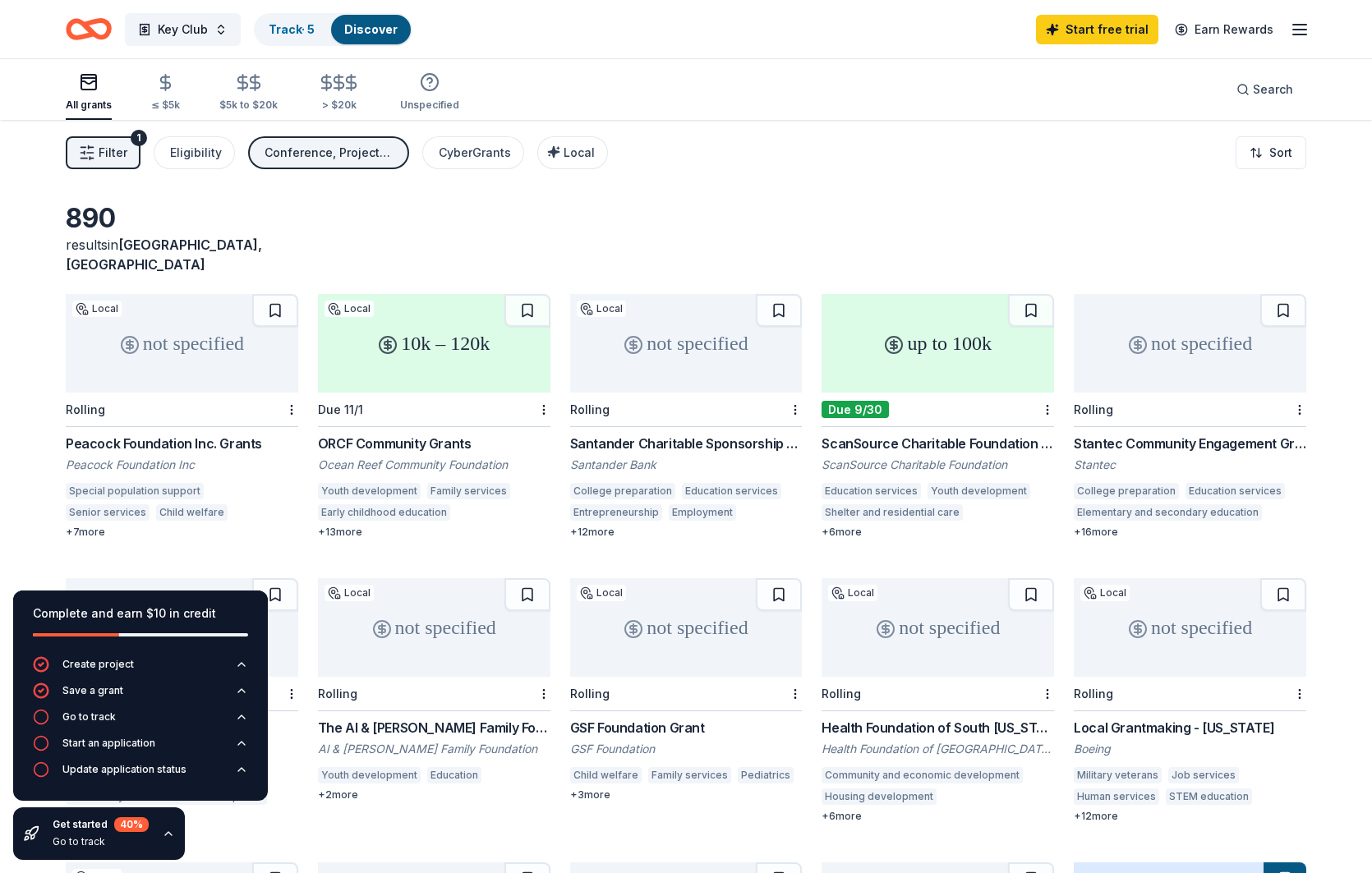
click at [286, 169] on button "Conference, Projects & programming" at bounding box center [329, 153] width 161 height 33
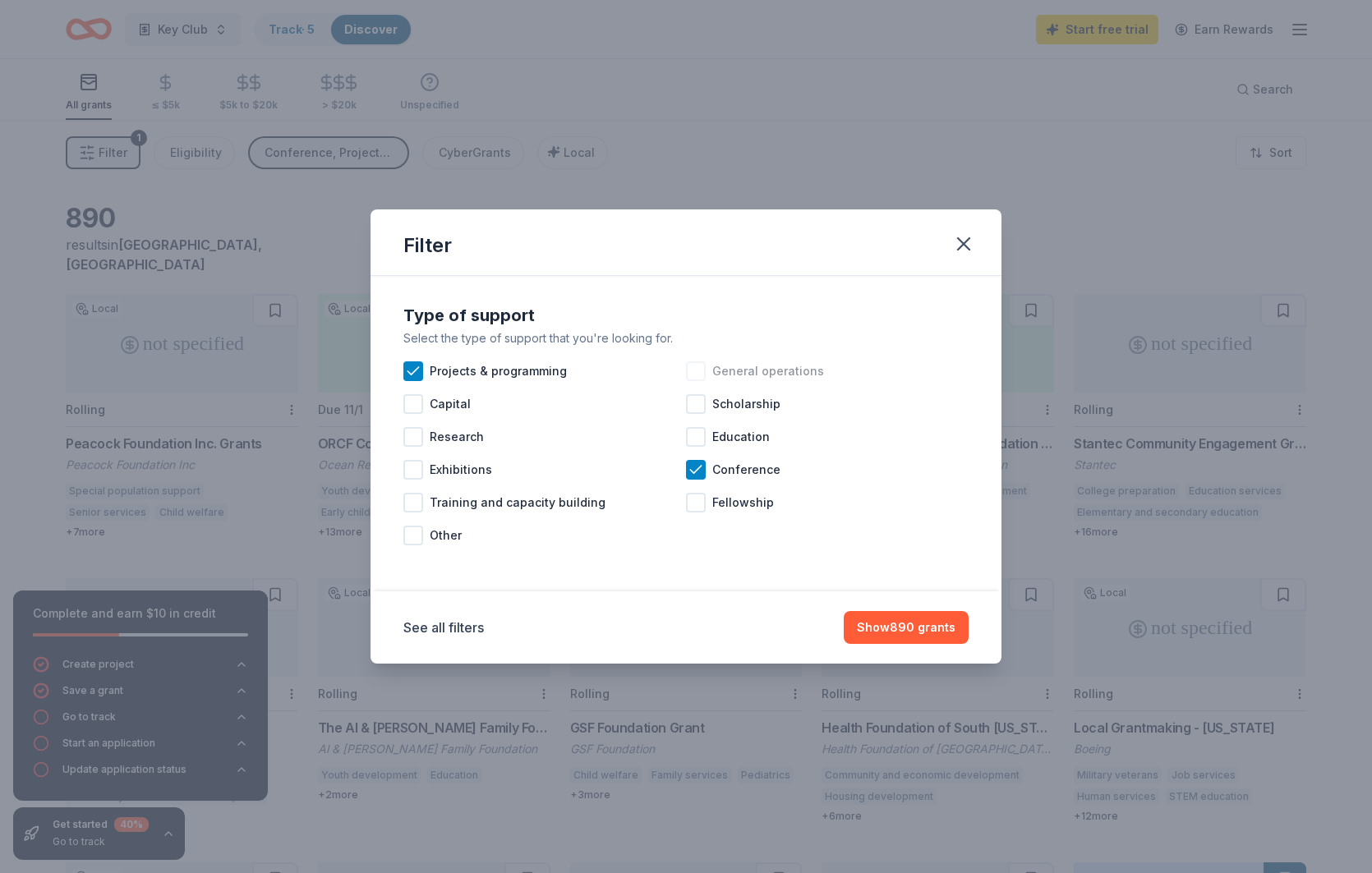
click at [703, 373] on div at bounding box center [696, 372] width 20 height 20
click at [903, 638] on button "Show 904 grants" at bounding box center [906, 627] width 125 height 33
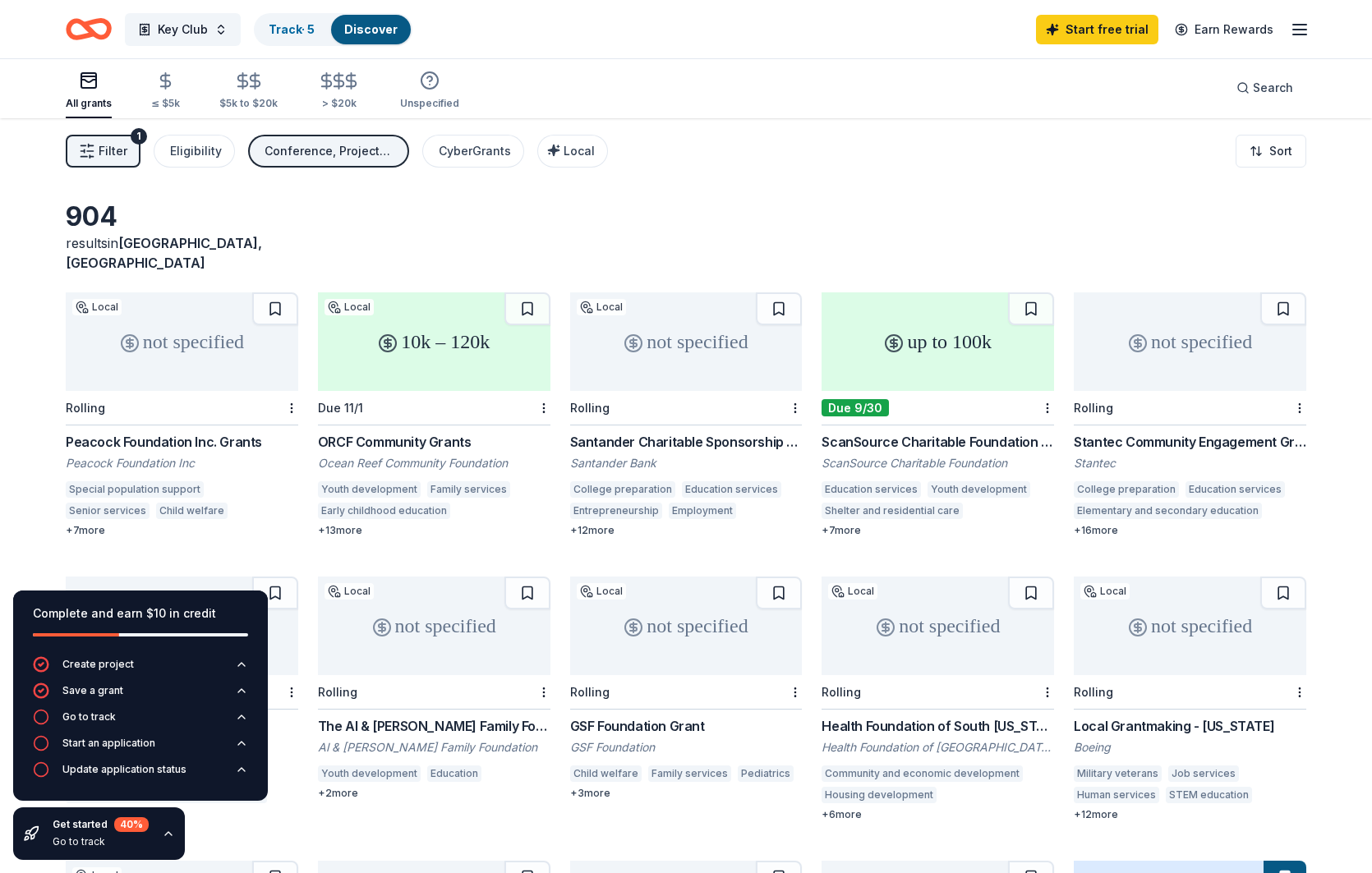
click at [132, 158] on button "Filter 1" at bounding box center [103, 151] width 75 height 33
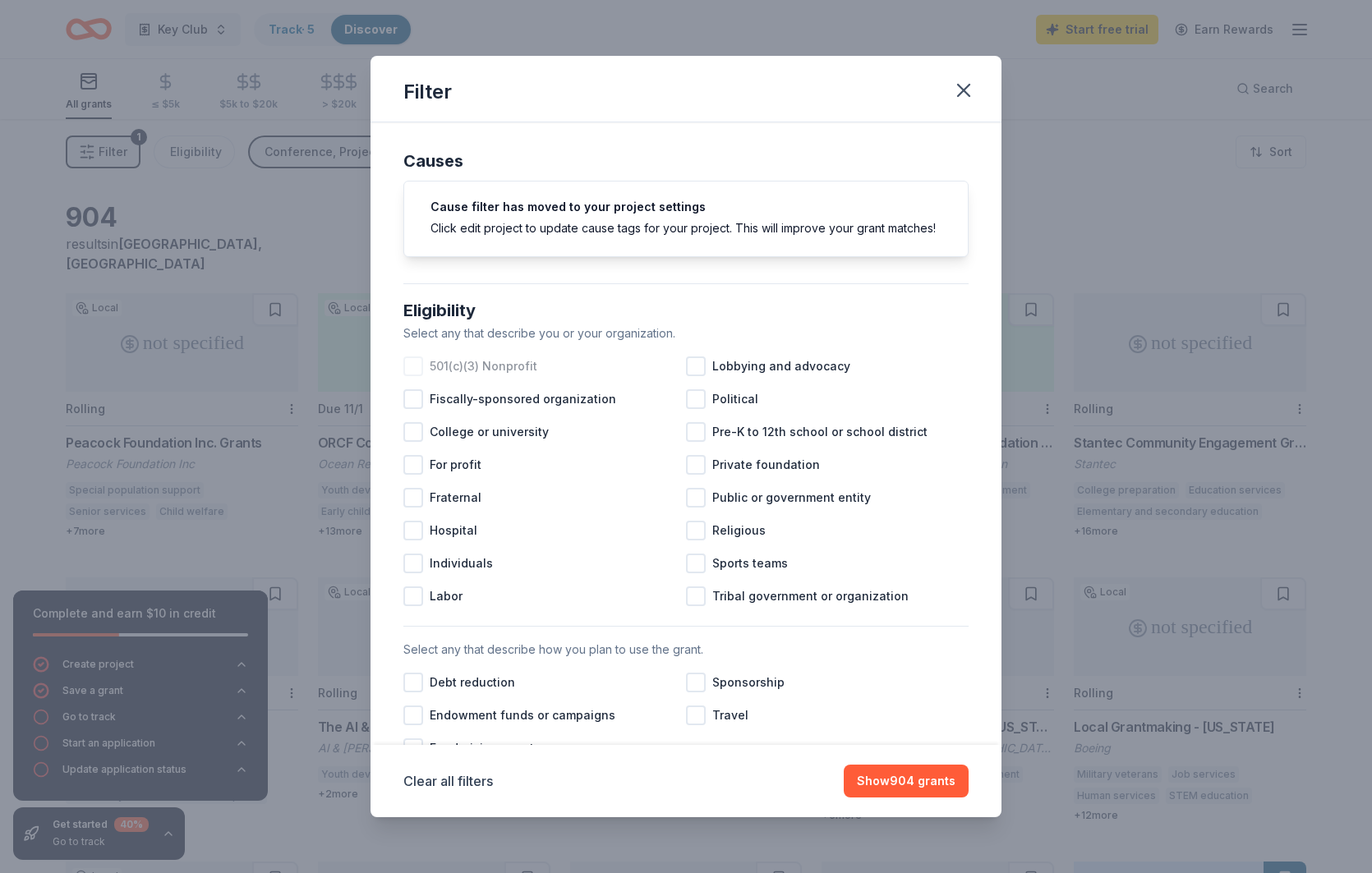
scroll to position [1, 0]
click at [502, 376] on span "501(c)(3) Nonprofit" at bounding box center [483, 366] width 107 height 20
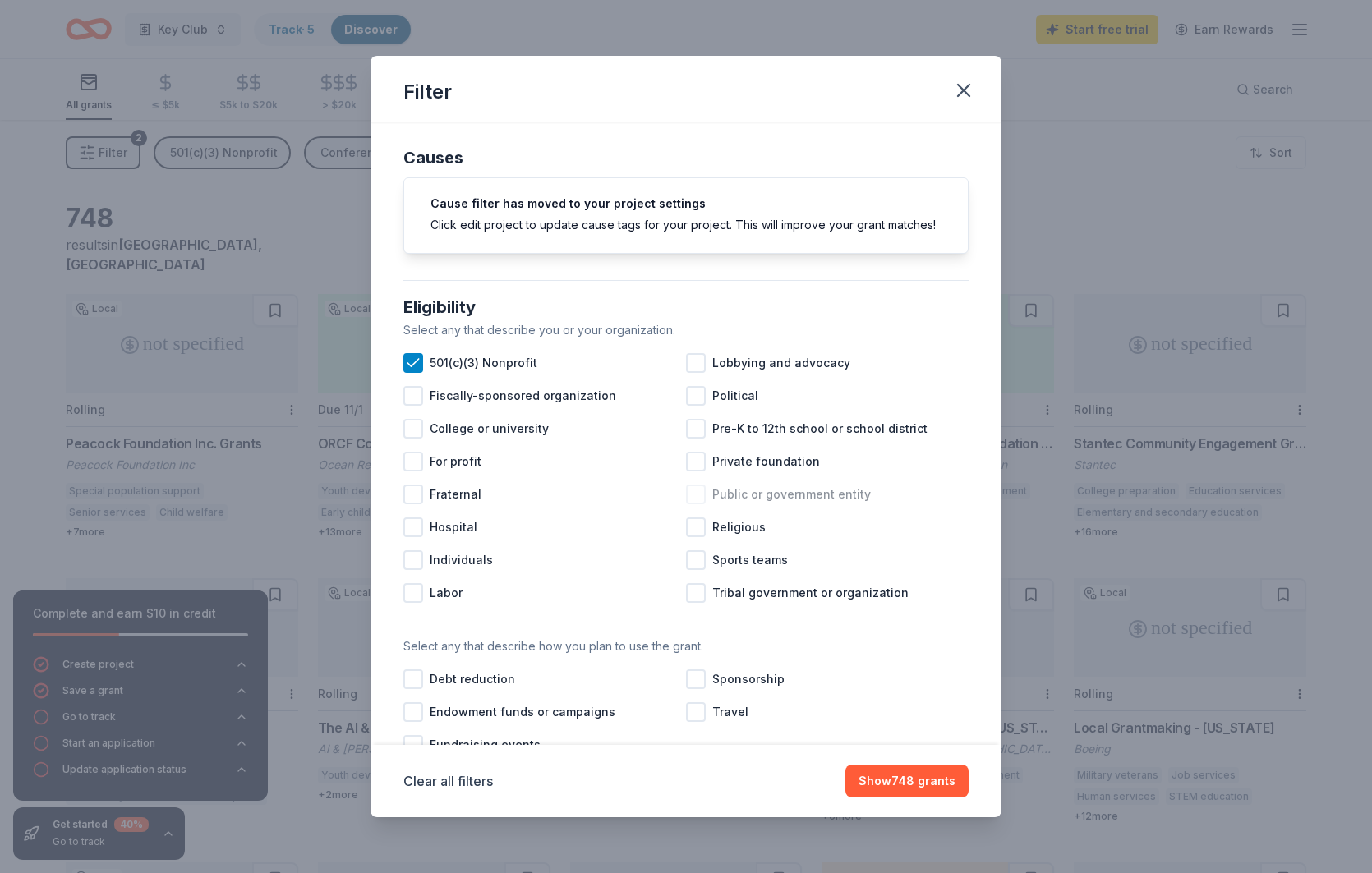
scroll to position [3, 0]
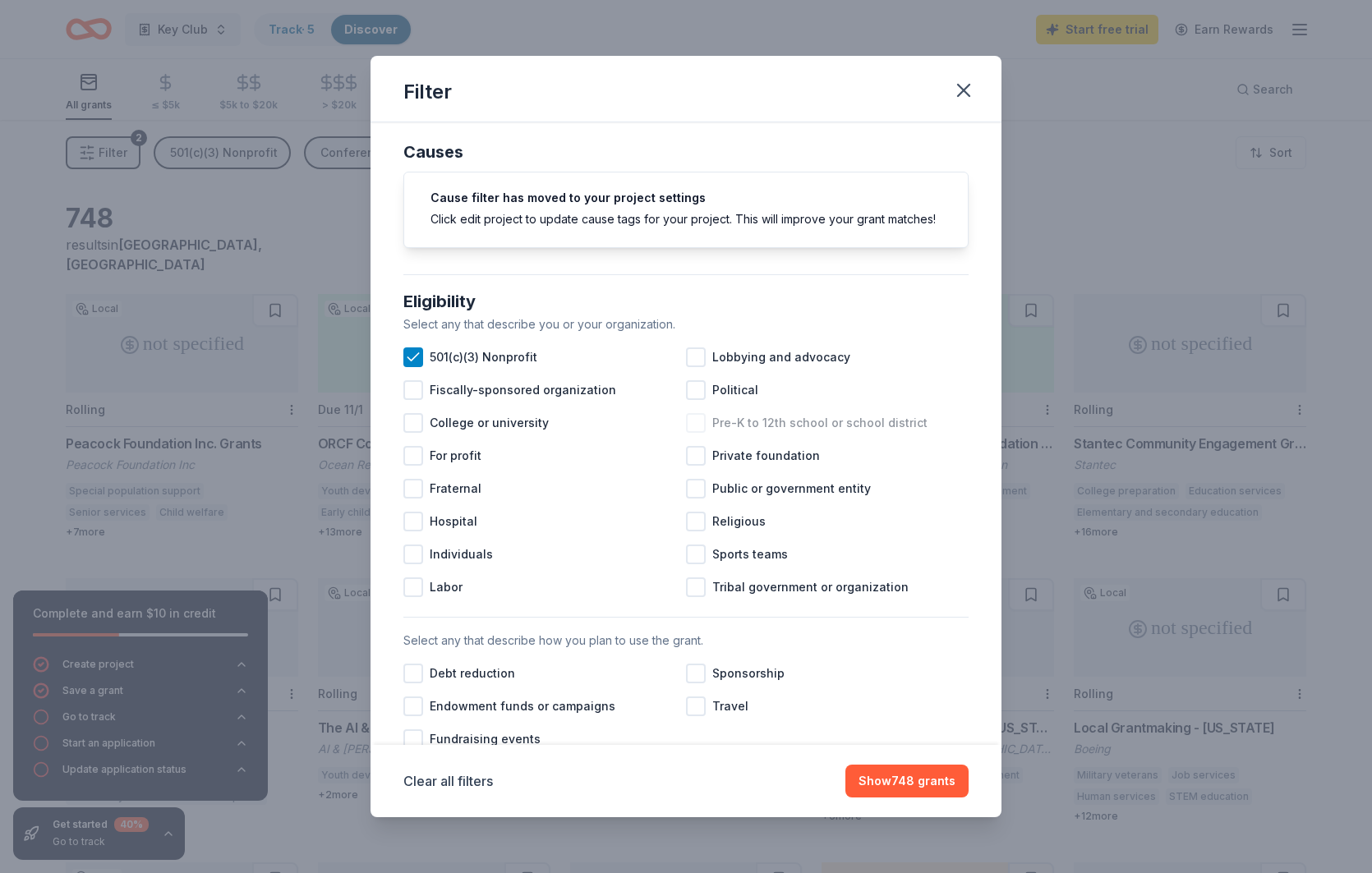
click at [726, 431] on span "Pre-K to 12th school or school district" at bounding box center [820, 423] width 215 height 20
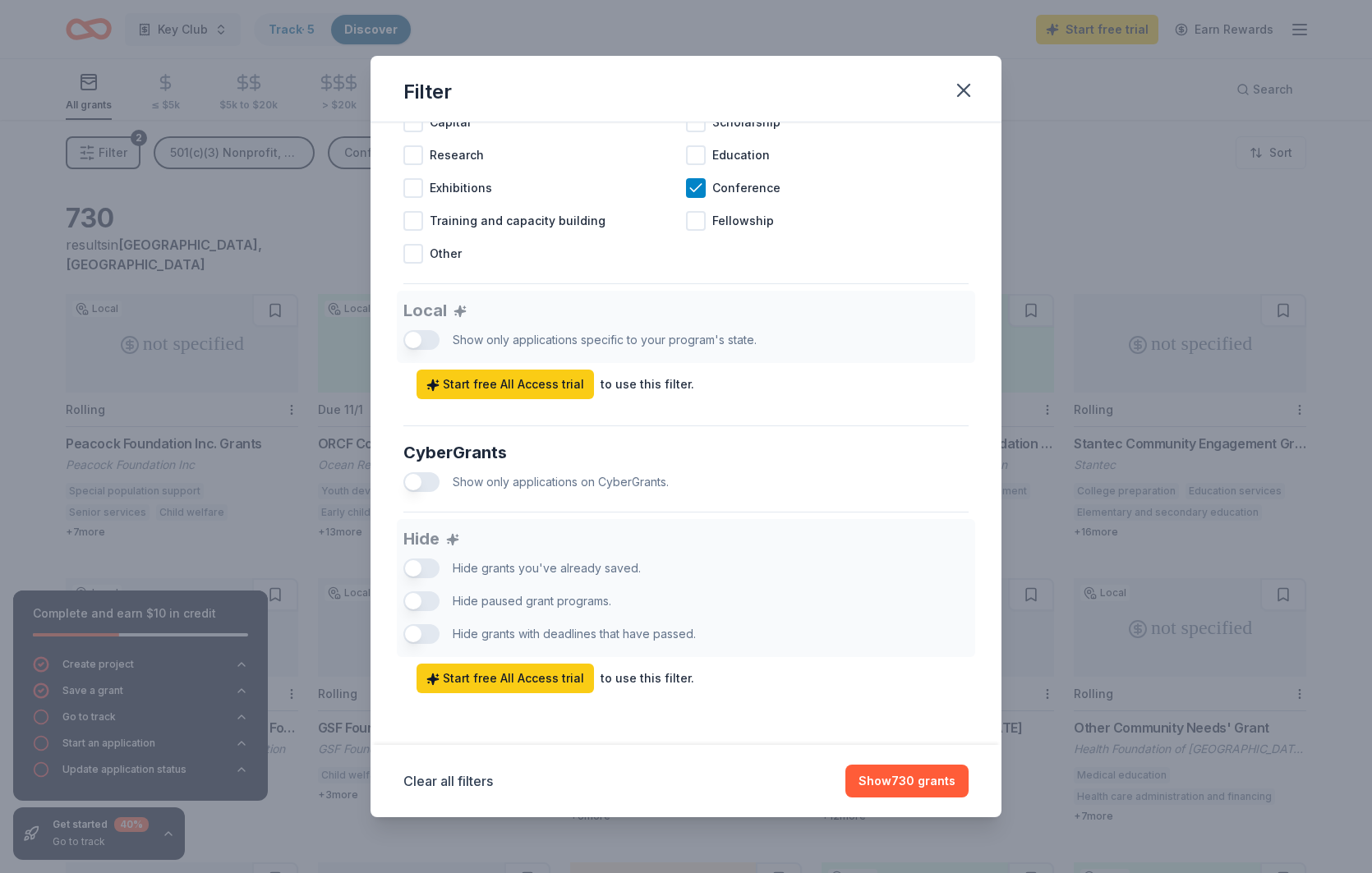
scroll to position [772, 0]
click at [930, 799] on div "Clear all filters Show 730 grants" at bounding box center [686, 781] width 631 height 72
click at [895, 789] on button "Show 730 grants" at bounding box center [907, 781] width 124 height 33
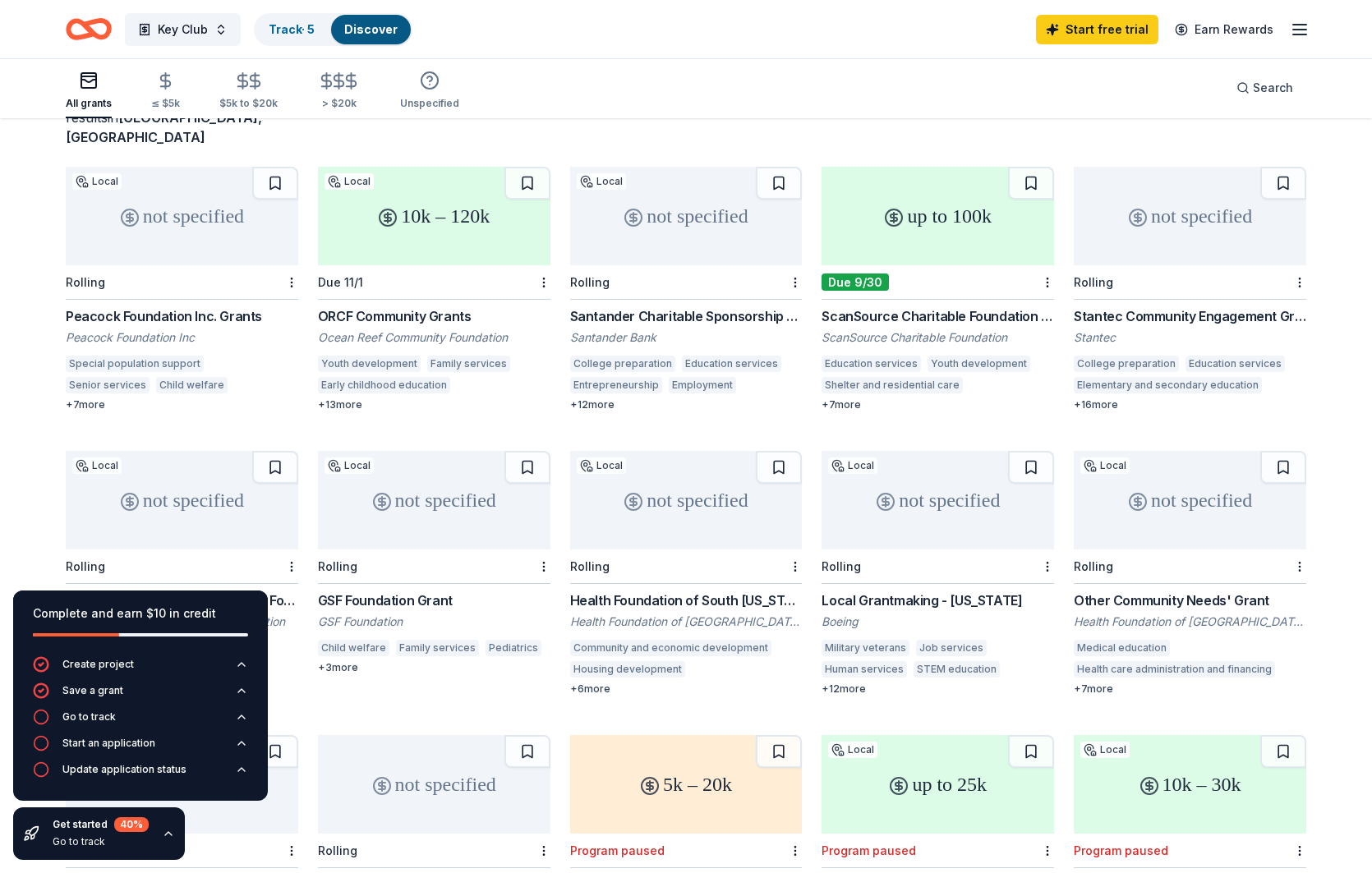
scroll to position [127, 1]
click at [365, 222] on div "10k – 120k" at bounding box center [434, 216] width 233 height 99
click at [703, 234] on div "not specified" at bounding box center [686, 216] width 233 height 99
click at [929, 210] on div "up to 100k" at bounding box center [938, 216] width 233 height 99
click at [1115, 191] on div "not specified" at bounding box center [1190, 216] width 233 height 99
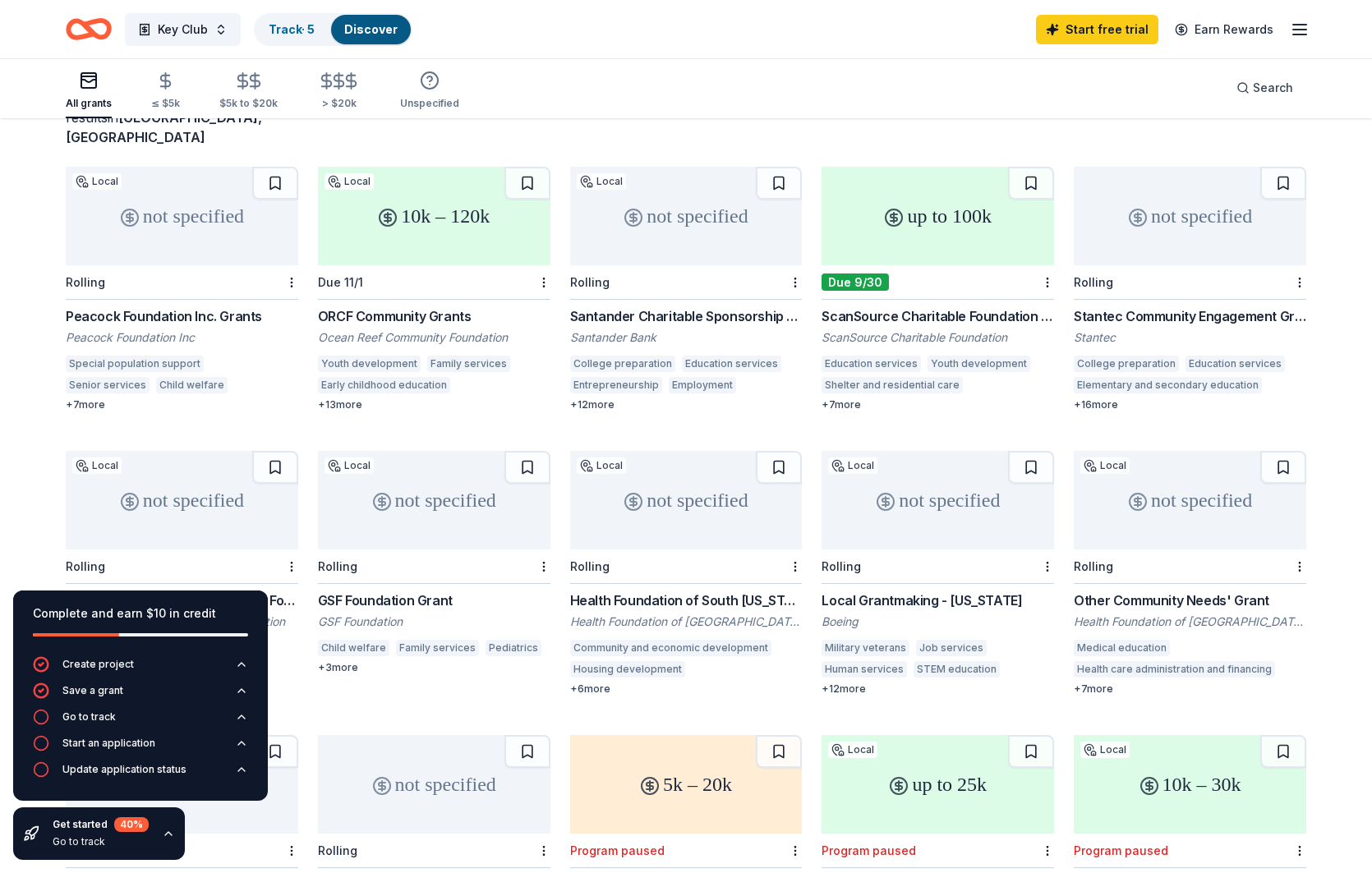
click at [191, 454] on div "not specified" at bounding box center [182, 500] width 233 height 99
click at [431, 481] on div "not specified" at bounding box center [434, 500] width 233 height 99
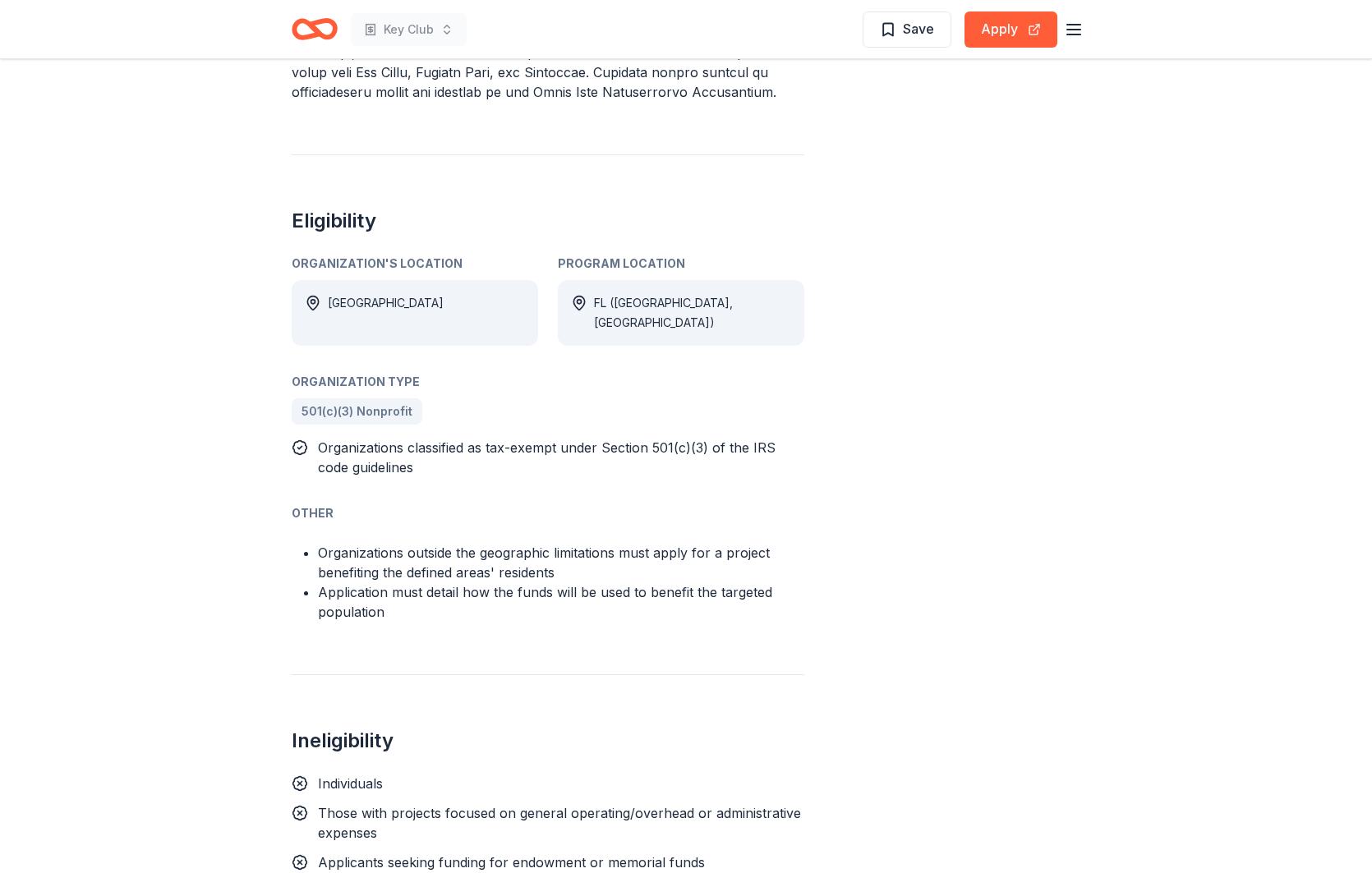
scroll to position [849, 0]
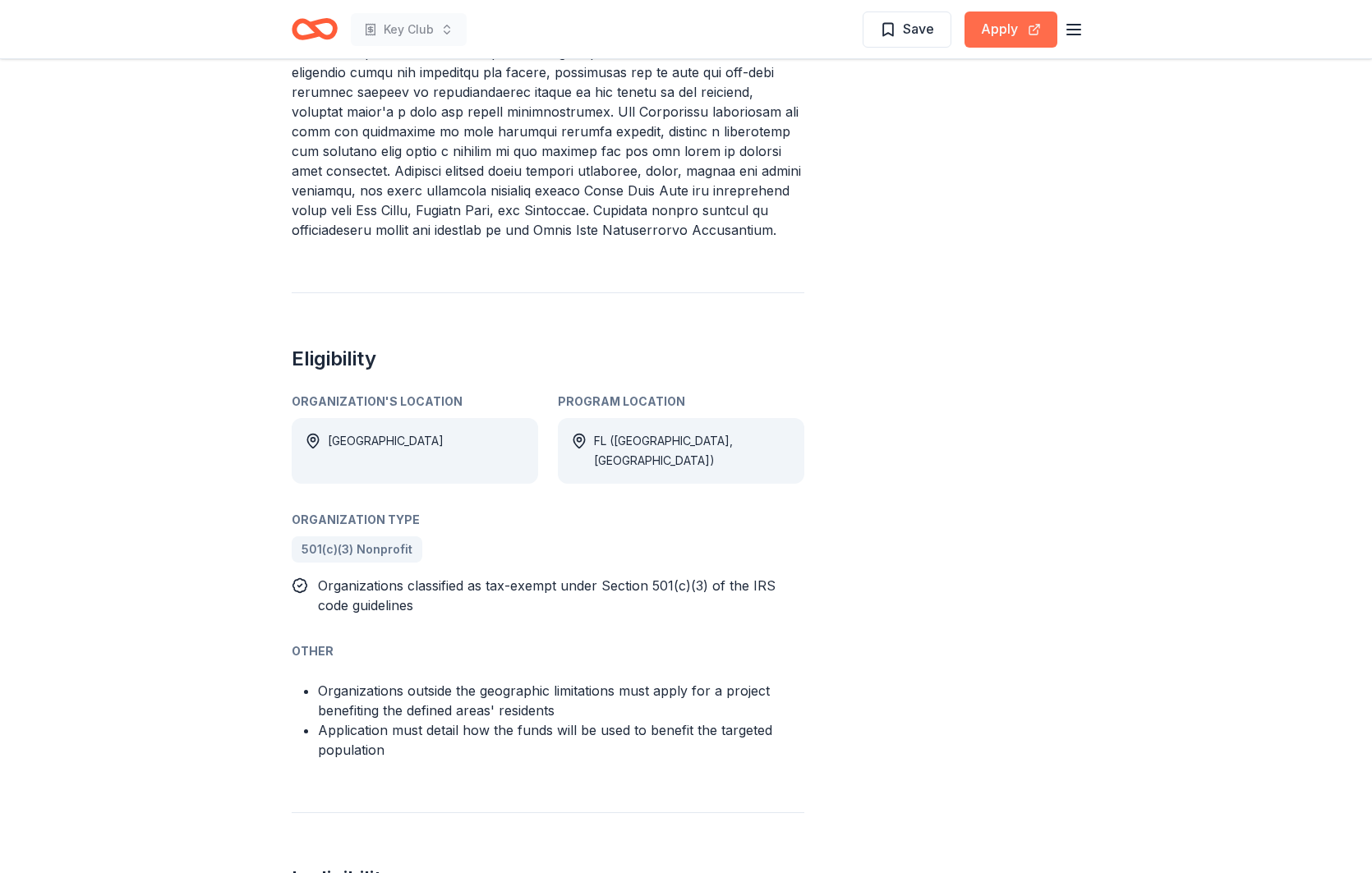
click at [985, 36] on button "Apply" at bounding box center [1010, 29] width 93 height 36
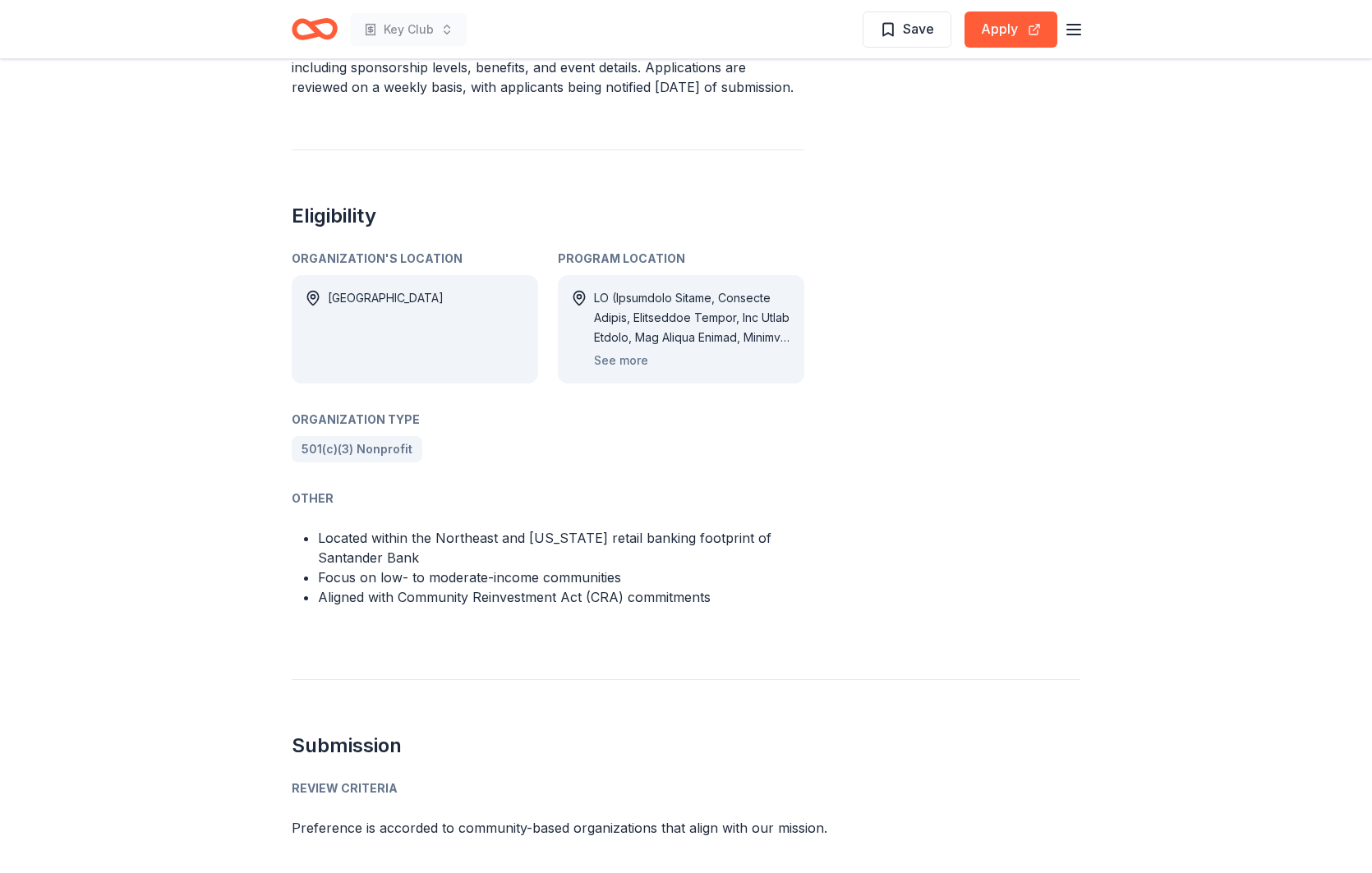
scroll to position [811, 0]
click at [637, 351] on div "See more" at bounding box center [681, 326] width 246 height 108
click at [631, 347] on button "See more" at bounding box center [620, 357] width 54 height 20
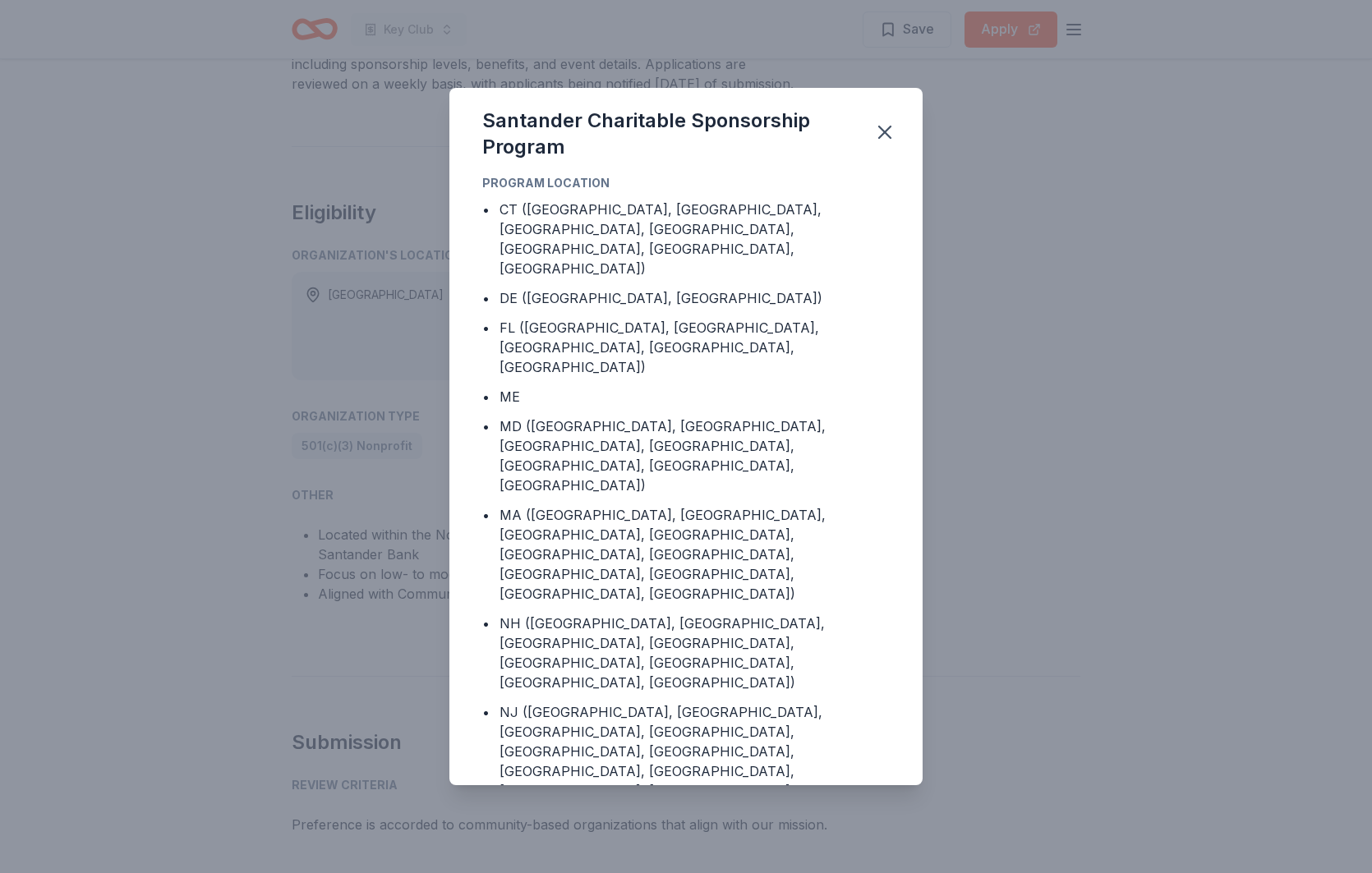
scroll to position [0, 0]
click at [877, 134] on icon "button" at bounding box center [884, 132] width 23 height 23
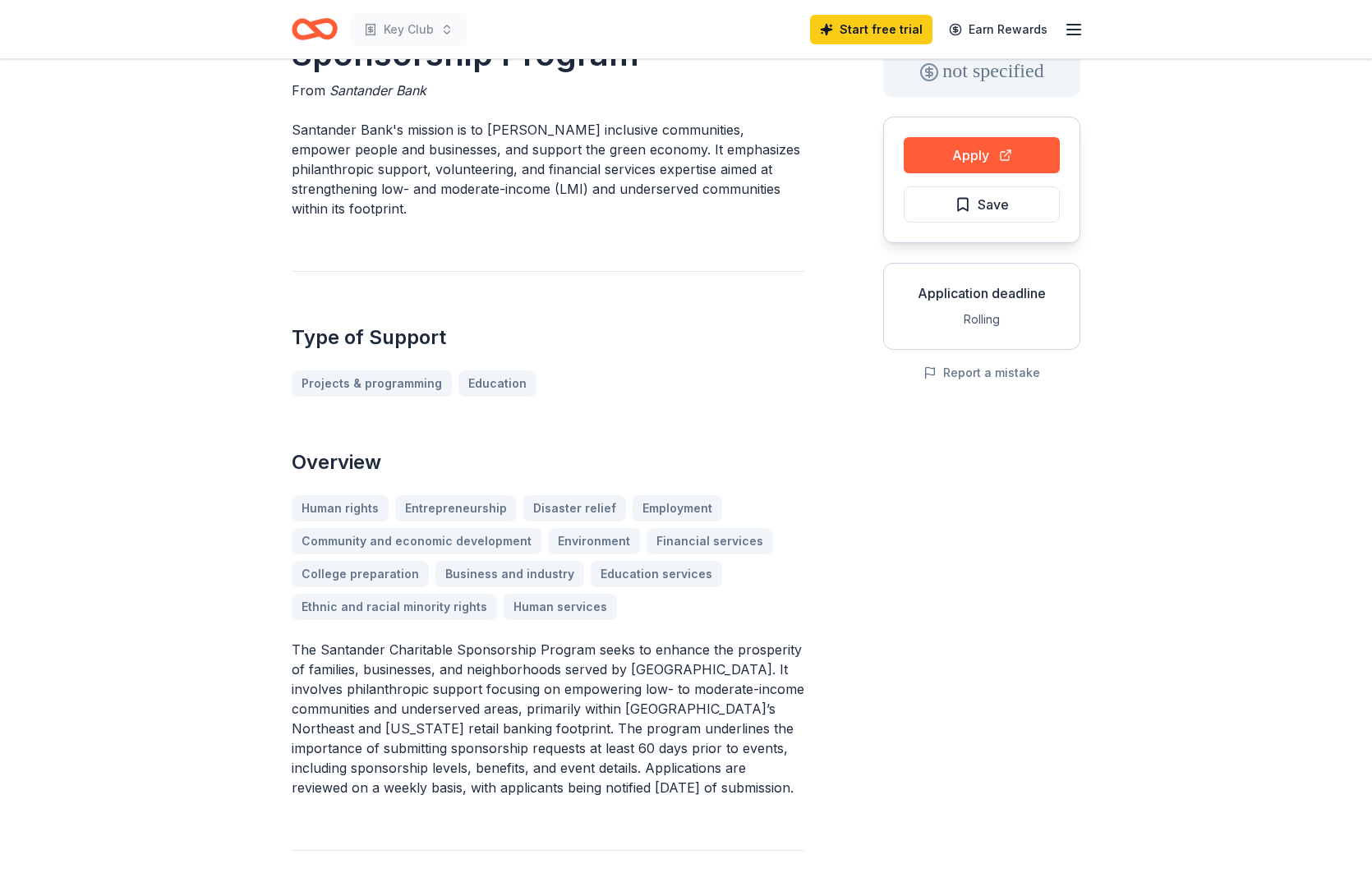
scroll to position [101, 0]
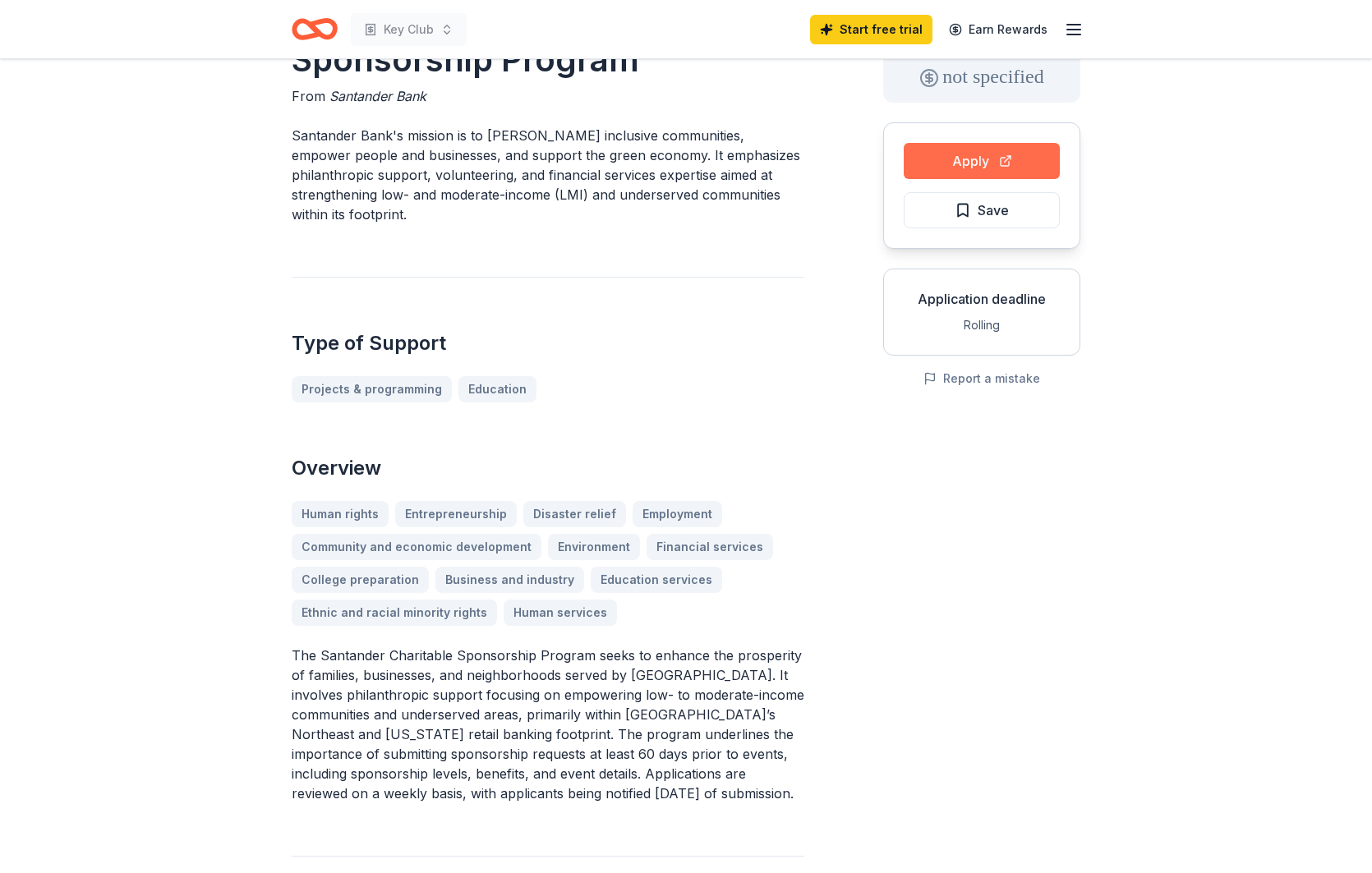
click at [937, 169] on button "Apply" at bounding box center [982, 160] width 156 height 36
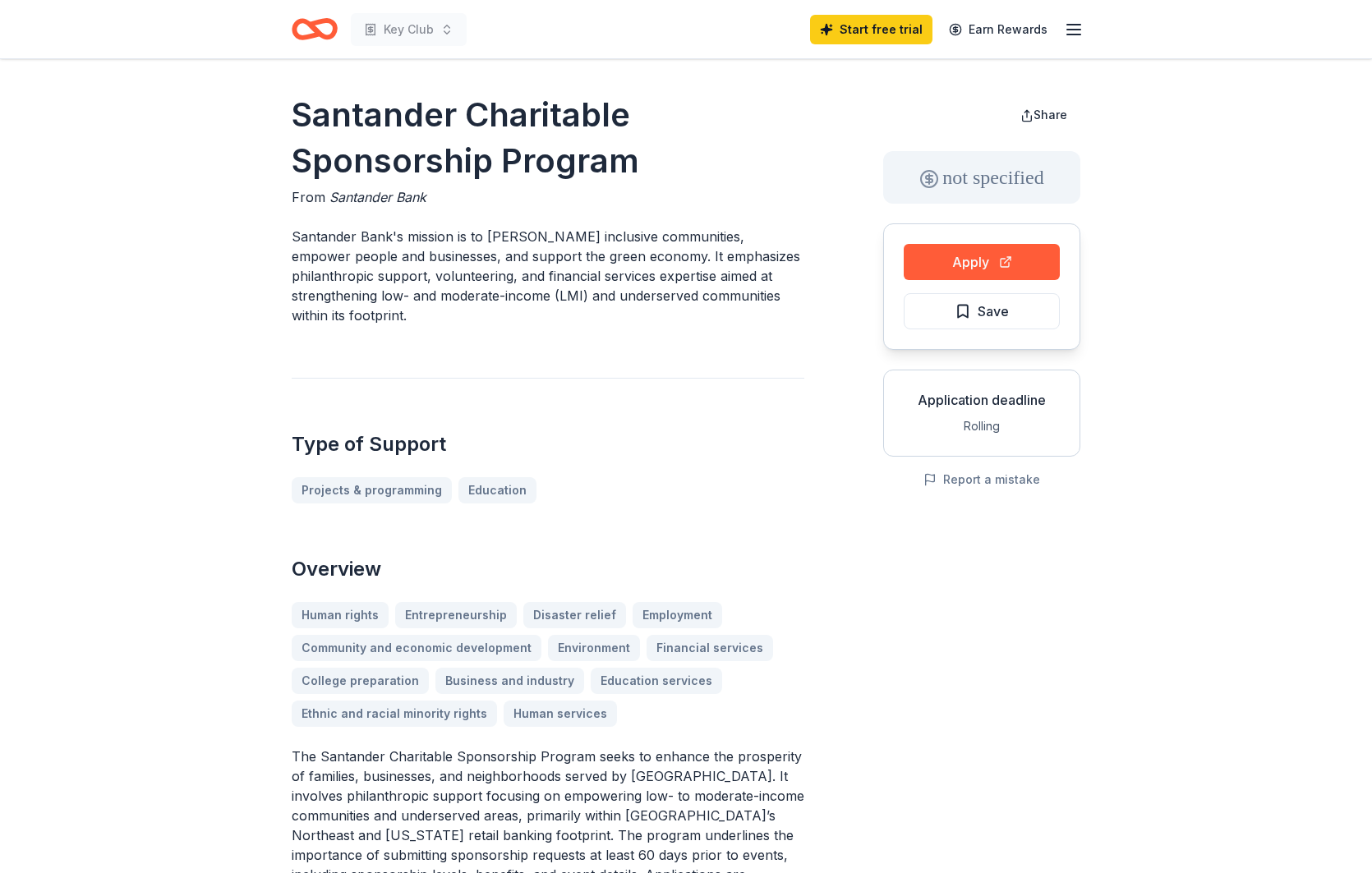
scroll to position [0, 0]
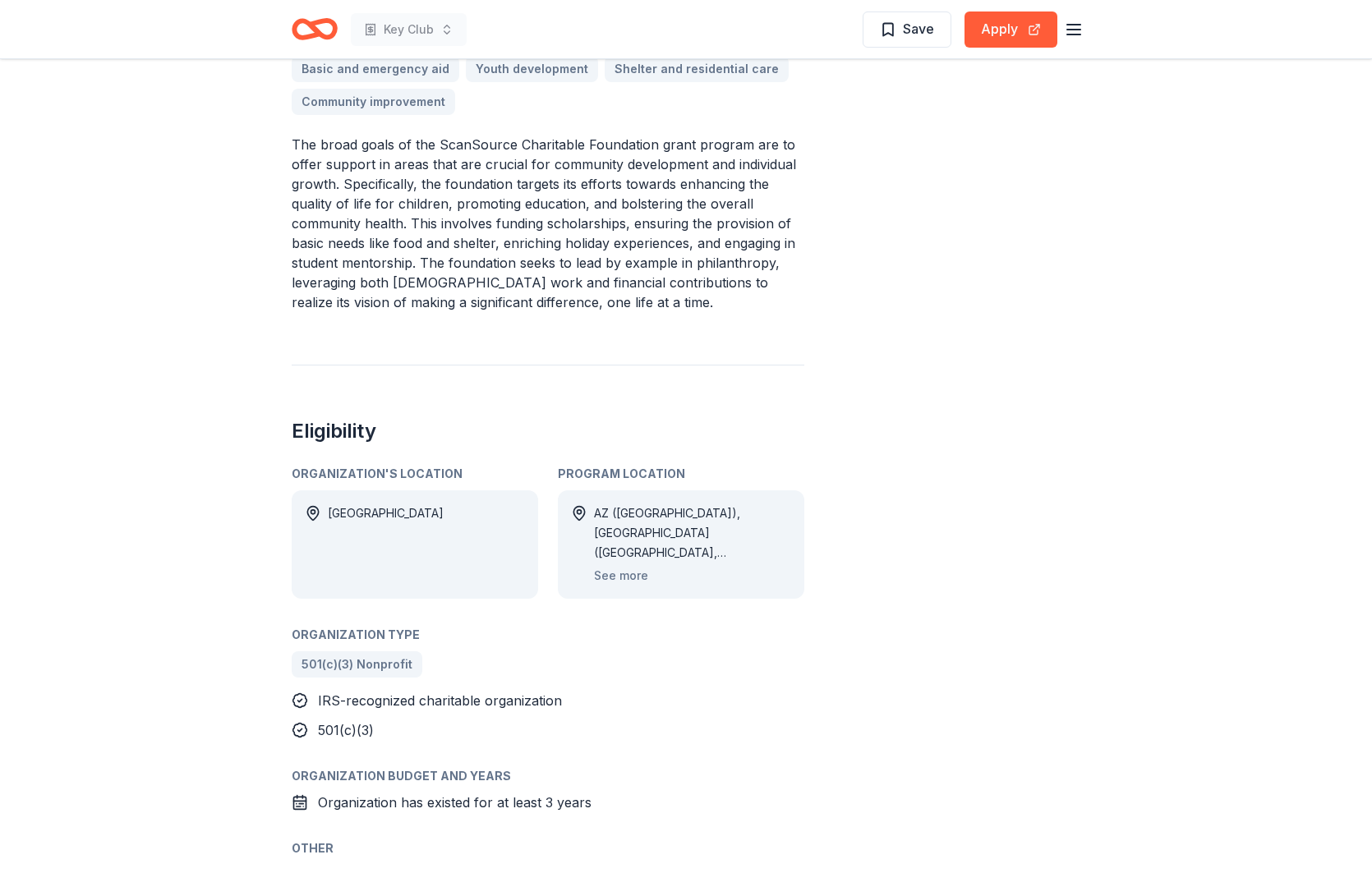
scroll to position [630, 0]
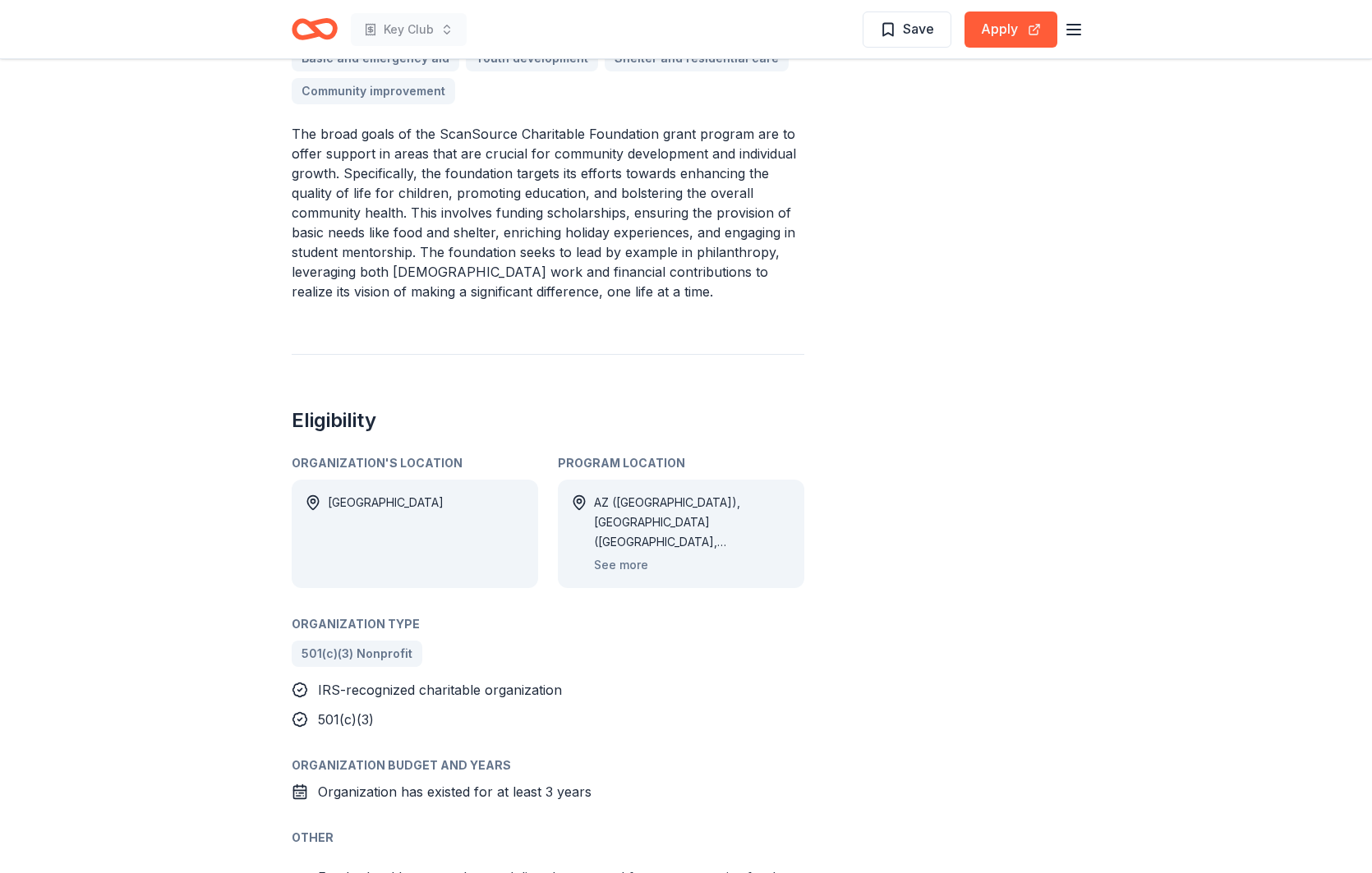
click at [732, 510] on div "AZ (Maricopa County), CA (Sacramento County, Sonoma County), CT (New Haven Coun…" at bounding box center [691, 522] width 197 height 60
click at [616, 569] on button "See more" at bounding box center [620, 565] width 54 height 20
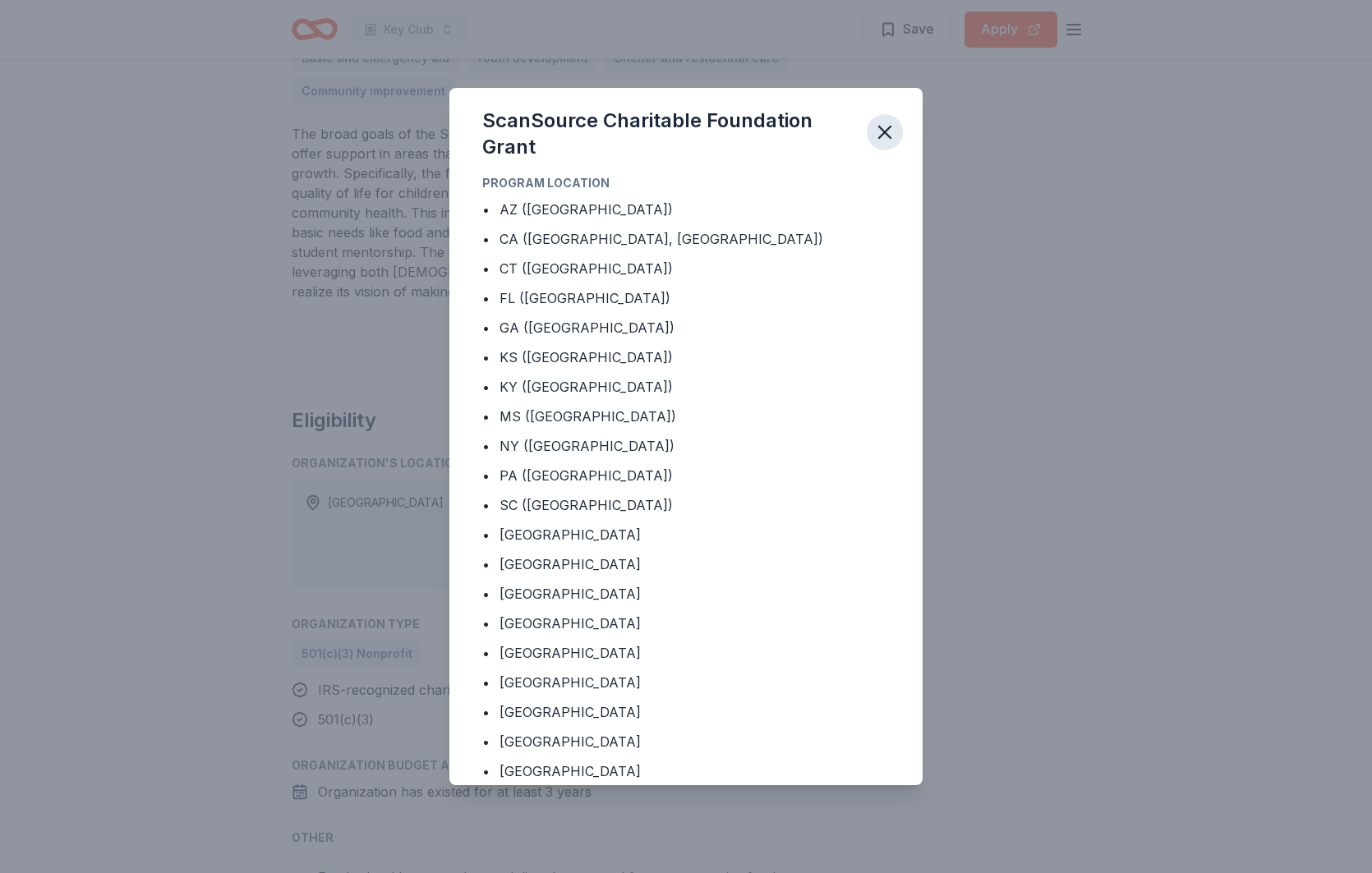
drag, startPoint x: 905, startPoint y: 125, endPoint x: 884, endPoint y: 133, distance: 22.5
click at [905, 126] on div "ScanSource Charitable Foundation Grant" at bounding box center [686, 130] width 474 height 85
drag, startPoint x: 884, startPoint y: 133, endPoint x: 846, endPoint y: 251, distance: 124.0
click at [884, 134] on icon "button" at bounding box center [884, 132] width 23 height 23
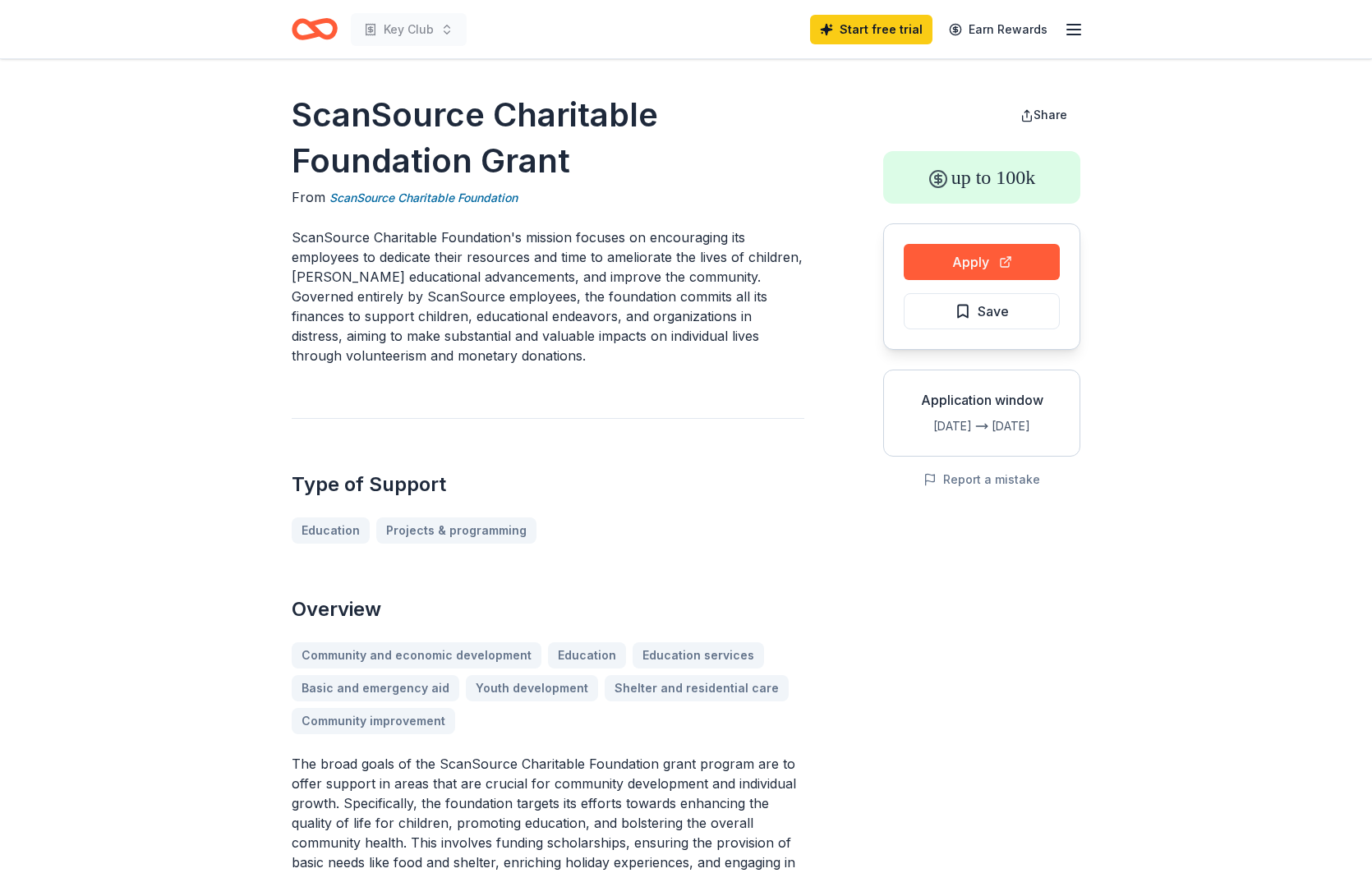
scroll to position [0, 0]
click at [936, 259] on button "Apply" at bounding box center [982, 261] width 156 height 36
click at [968, 274] on button "Apply" at bounding box center [982, 261] width 156 height 36
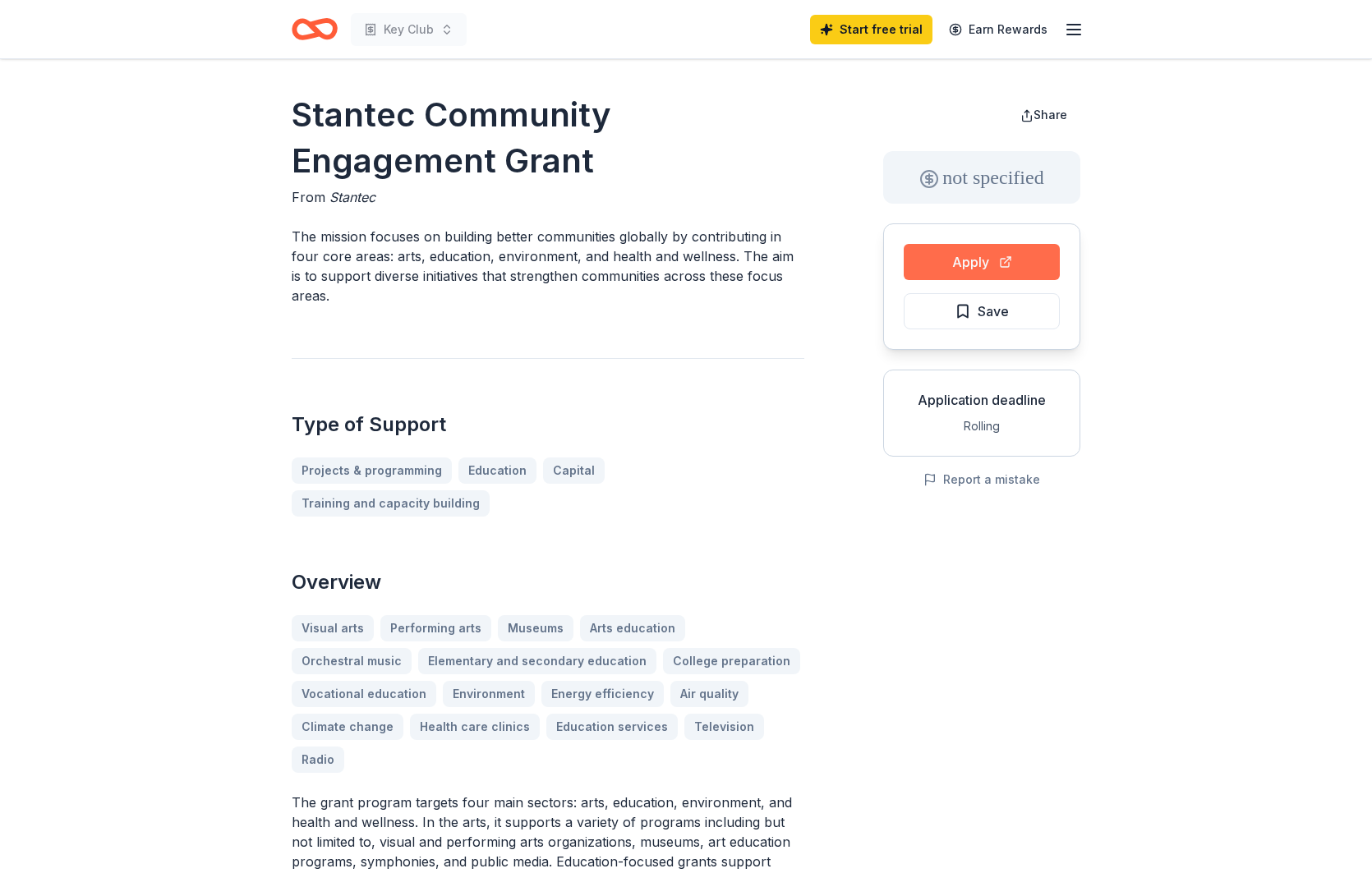
click at [947, 260] on button "Apply" at bounding box center [982, 261] width 156 height 36
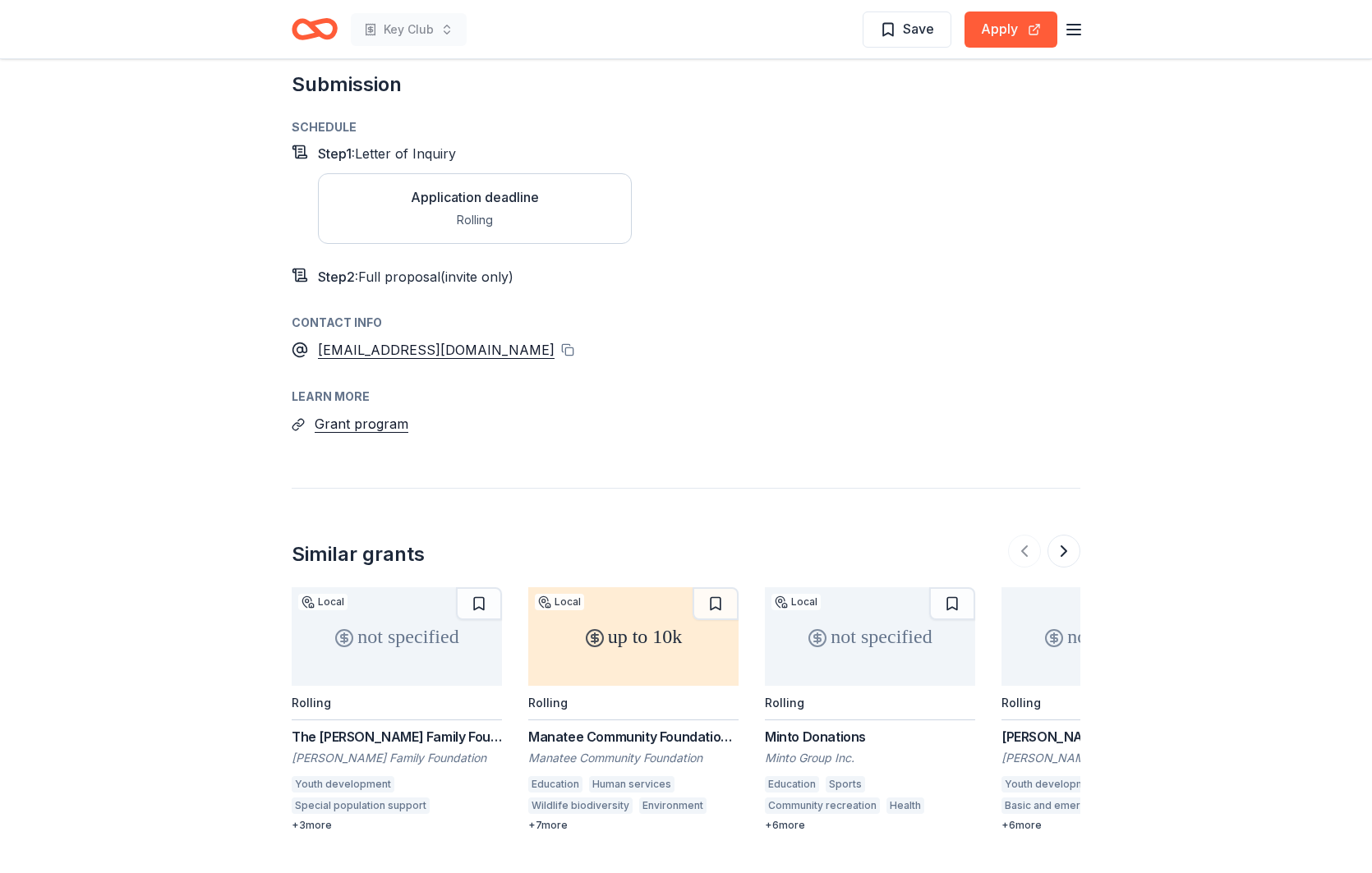
scroll to position [1393, 0]
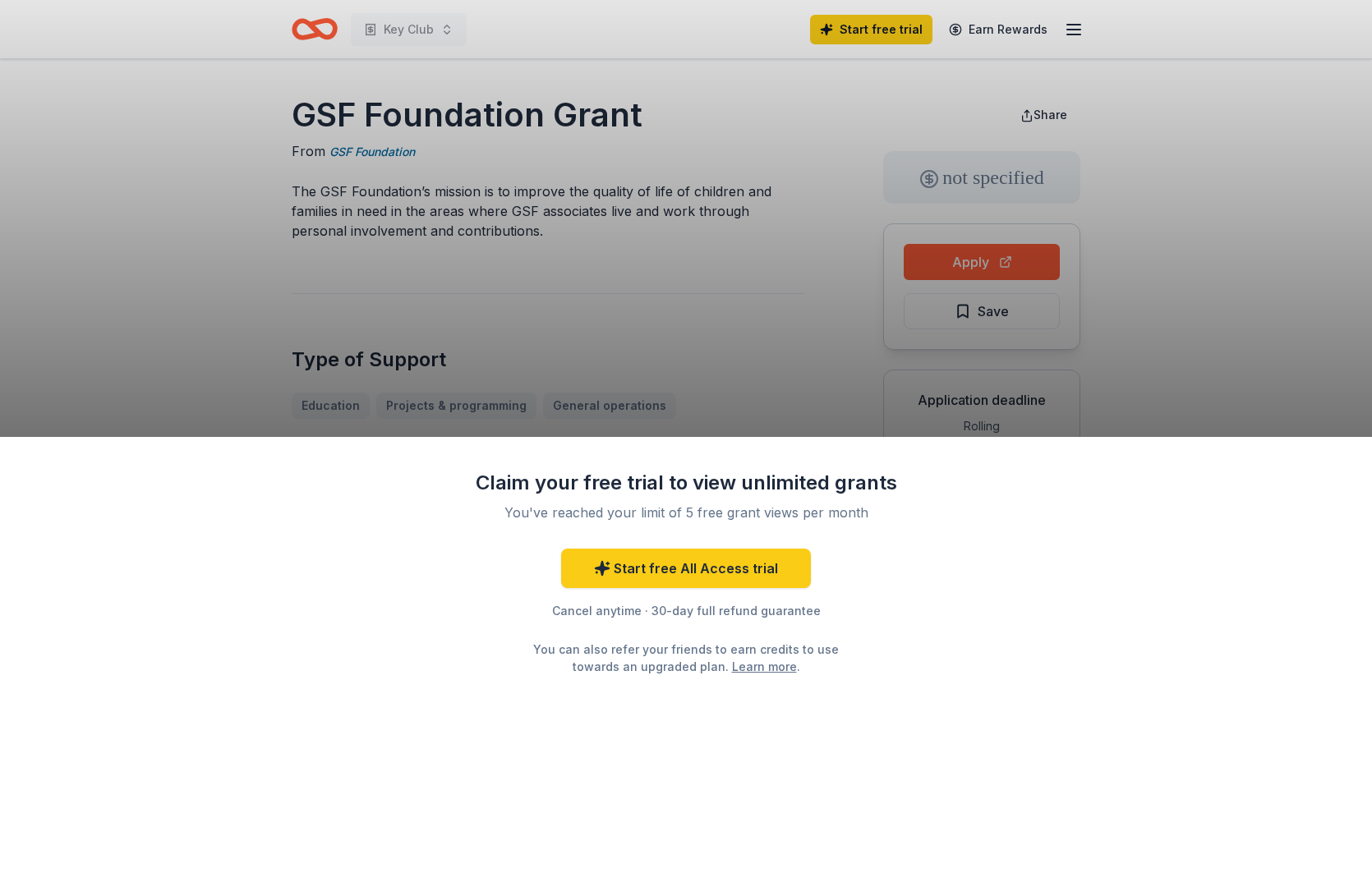
click at [697, 358] on div "Claim your free trial to view unlimited grants You've reached your limit of 5 f…" at bounding box center [686, 436] width 1372 height 873
click at [808, 333] on div "Claim your free trial to view unlimited grants You've reached your limit of 5 f…" at bounding box center [686, 436] width 1372 height 873
